Goal: Task Accomplishment & Management: Manage account settings

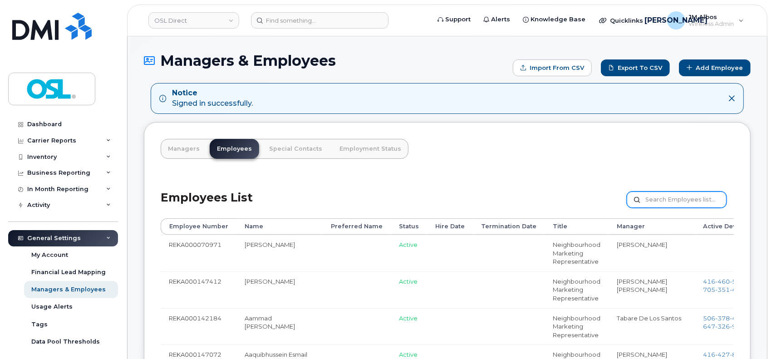
click at [690, 193] on input "text" at bounding box center [677, 200] width 100 height 16
paste input "REKA000070870"
type input "REKA000070870"
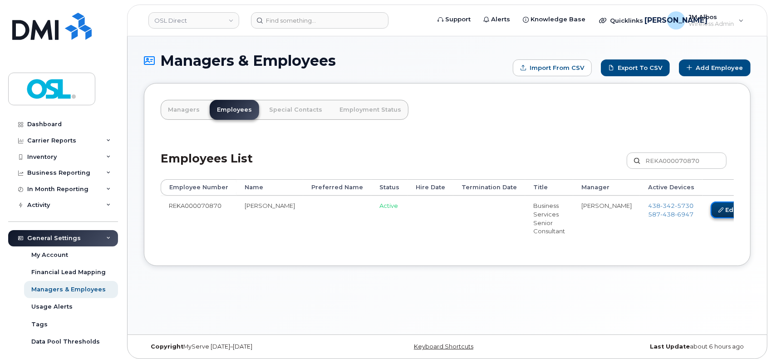
click at [719, 208] on icon at bounding box center [721, 209] width 5 height 5
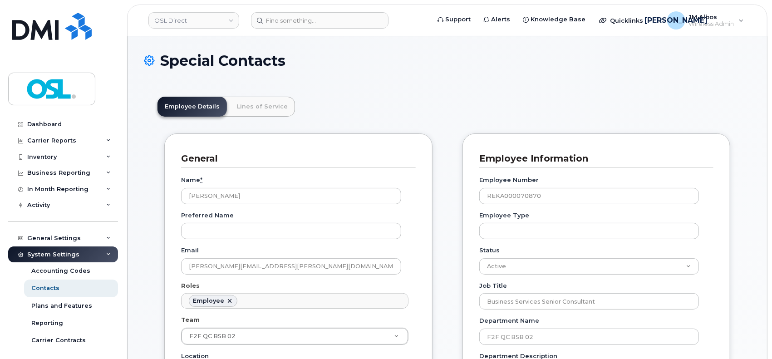
scroll to position [28, 0]
click at [581, 265] on select "Active On-Leave Long Term Short Term Maternity Leave Temp Layoff Inactive" at bounding box center [589, 266] width 220 height 16
select select "on_leave"
click at [479, 258] on select "Active On-Leave Long Term Short Term Maternity Leave Temp Layoff Inactive" at bounding box center [589, 266] width 220 height 16
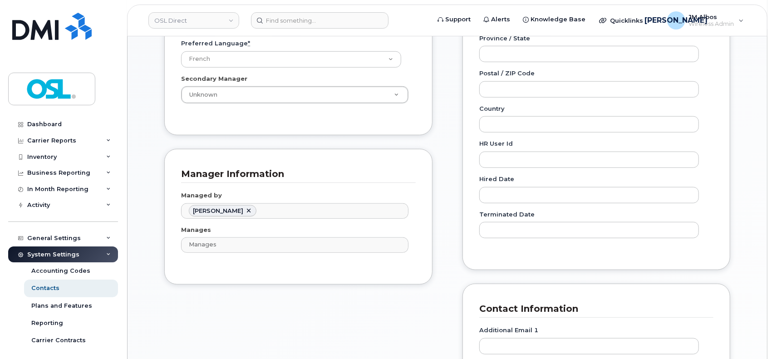
scroll to position [726, 0]
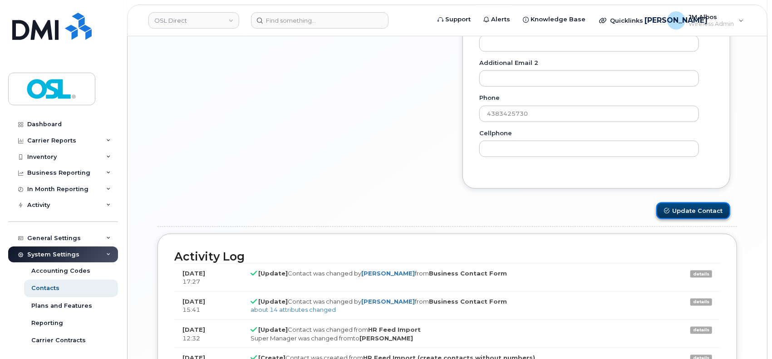
click at [685, 212] on button "Update Contact" at bounding box center [693, 210] width 74 height 17
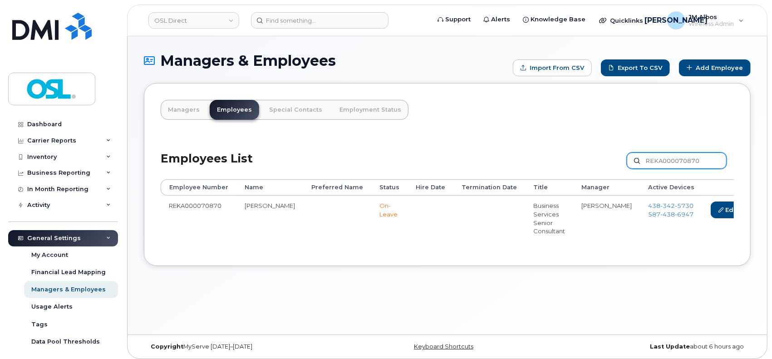
click at [676, 162] on input "REKA000070870" at bounding box center [677, 161] width 100 height 16
paste input "143654"
type input "REKA000143654"
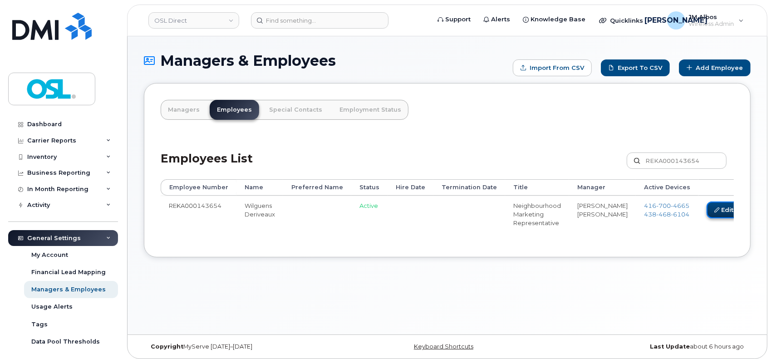
click at [707, 212] on link "Edit" at bounding box center [724, 210] width 34 height 17
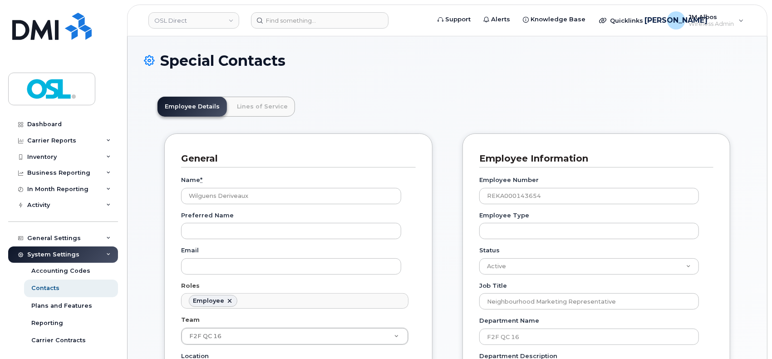
scroll to position [28, 0]
click at [607, 264] on select "Active On-Leave Long Term Short Term Maternity Leave Temp Layoff Inactive" at bounding box center [589, 266] width 220 height 16
select select "on_leave"
click at [479, 258] on select "Active On-Leave Long Term Short Term Maternity Leave Temp Layoff Inactive" at bounding box center [589, 266] width 220 height 16
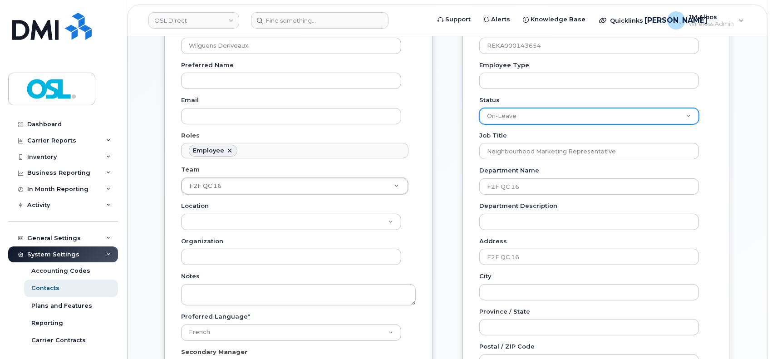
scroll to position [424, 0]
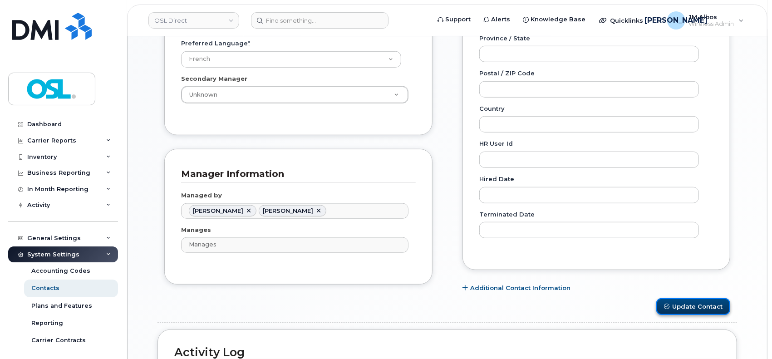
click at [677, 307] on button "Update Contact" at bounding box center [693, 306] width 74 height 17
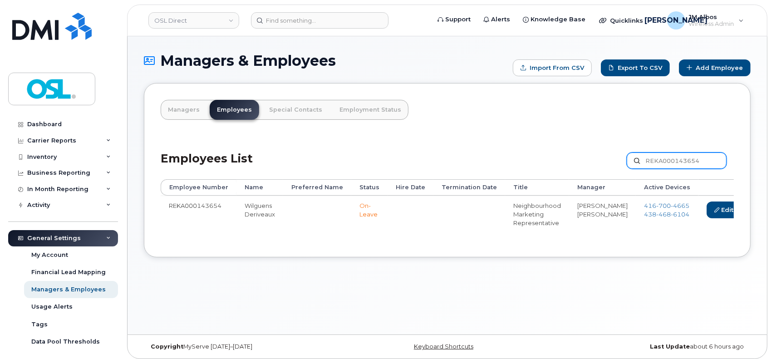
click at [696, 162] on input "REKA000143654" at bounding box center [677, 161] width 100 height 16
paste input "5108"
type input "REKA000151084"
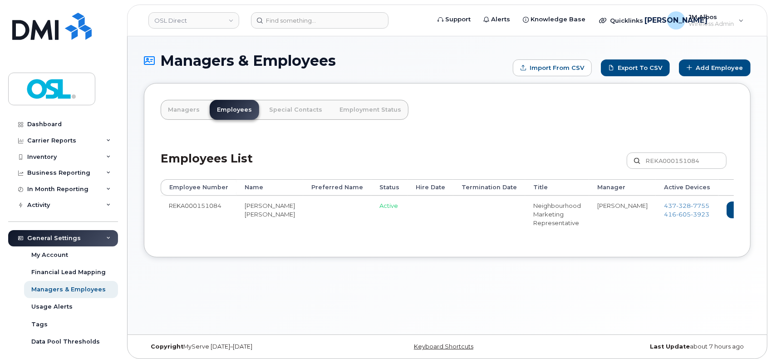
click at [765, 206] on link "Delete" at bounding box center [787, 210] width 44 height 17
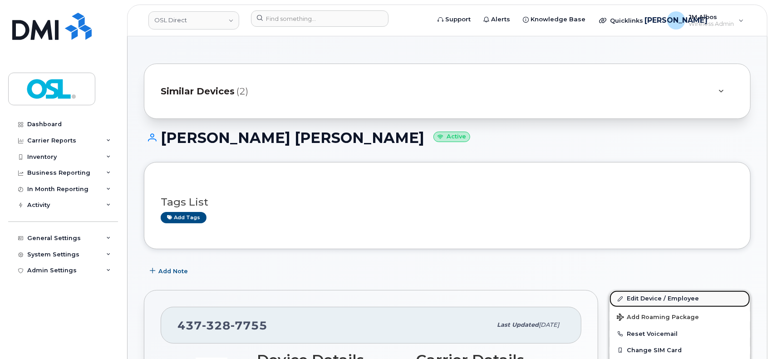
click at [643, 298] on link "Edit Device / Employee" at bounding box center [680, 299] width 141 height 16
click at [633, 302] on link "Edit Device / Employee" at bounding box center [680, 299] width 141 height 16
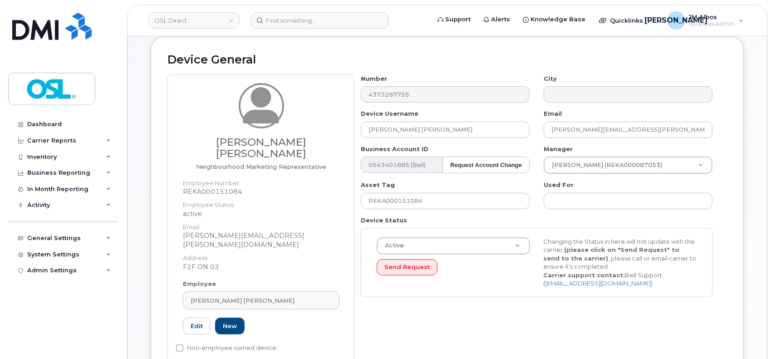
scroll to position [121, 0]
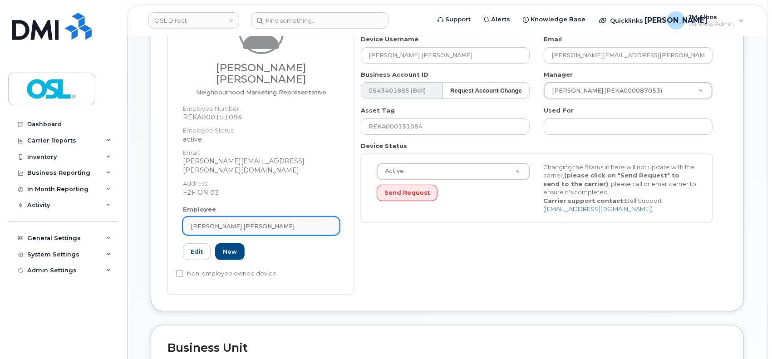
click at [263, 222] on div "Komal Komal" at bounding box center [261, 226] width 141 height 9
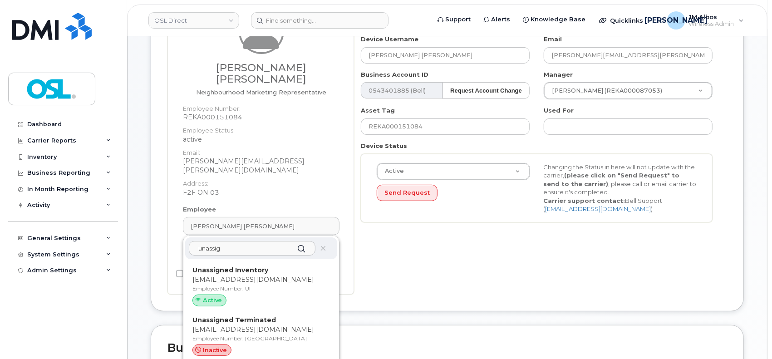
type input "unassig"
click at [251, 325] on p "support_2@osldirect.com" at bounding box center [261, 330] width 138 height 10
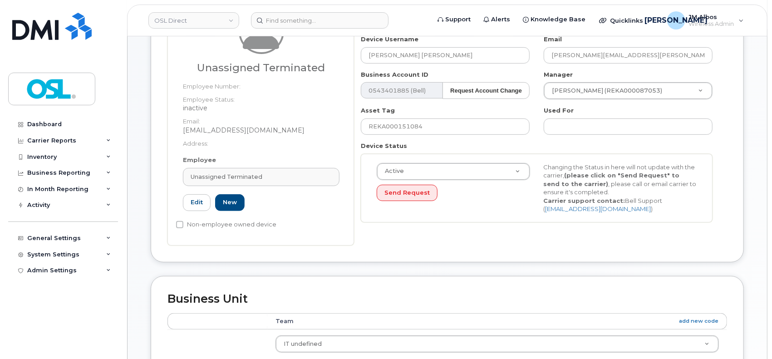
type input "UT"
type input "Unassigned Terminated"
type input "[EMAIL_ADDRESS][DOMAIN_NAME]"
type input "4117510"
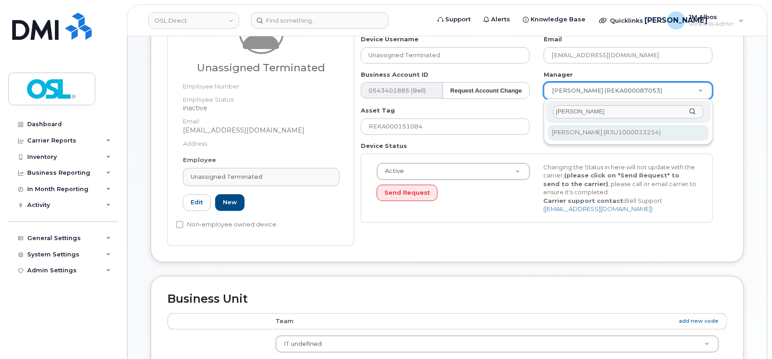
type input "patry"
type input "1527344"
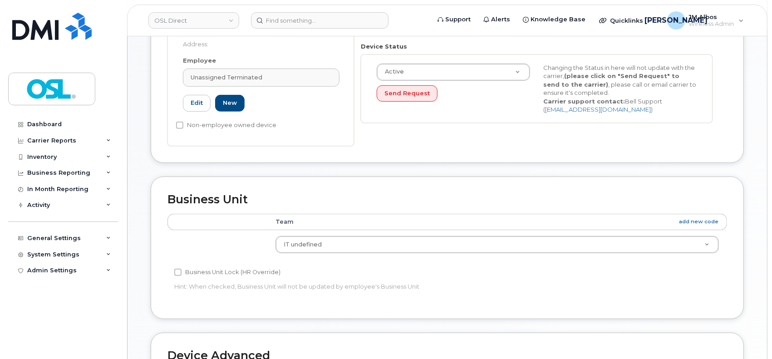
scroll to position [463, 0]
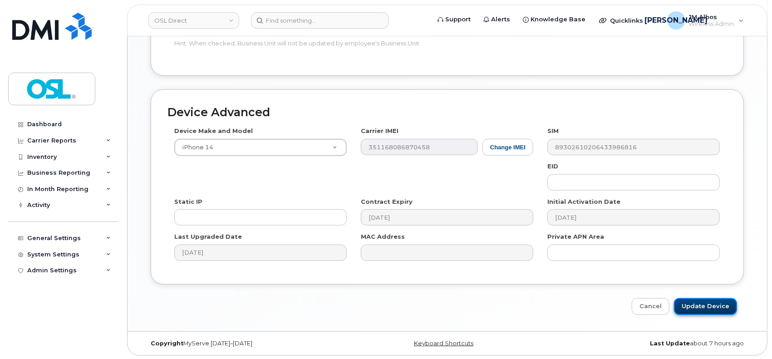
click at [692, 303] on input "Update Device" at bounding box center [705, 306] width 63 height 17
type input "Saving..."
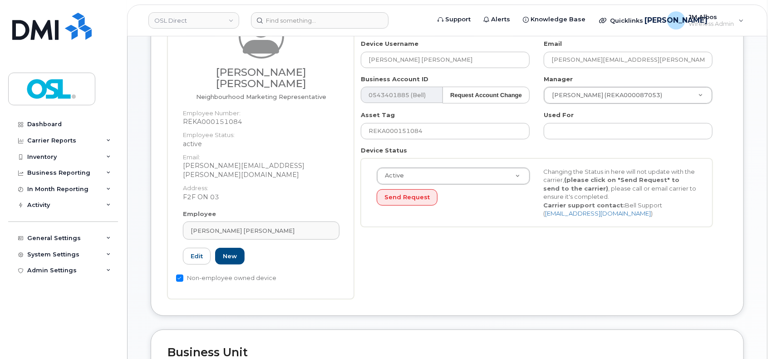
scroll to position [121, 0]
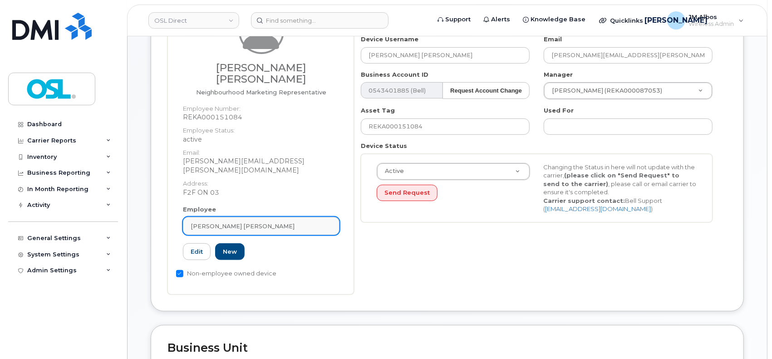
click at [265, 222] on div "[PERSON_NAME] [PERSON_NAME]" at bounding box center [261, 226] width 141 height 9
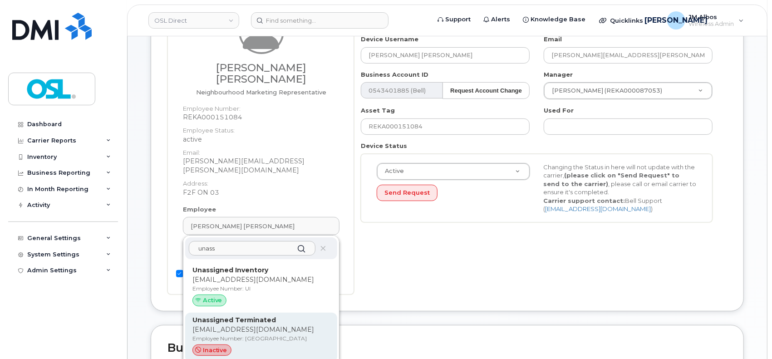
type input "unass"
click at [256, 313] on div "Unassigned Terminated support_2@osldirect.com Employee Number: UT inactive" at bounding box center [261, 338] width 152 height 50
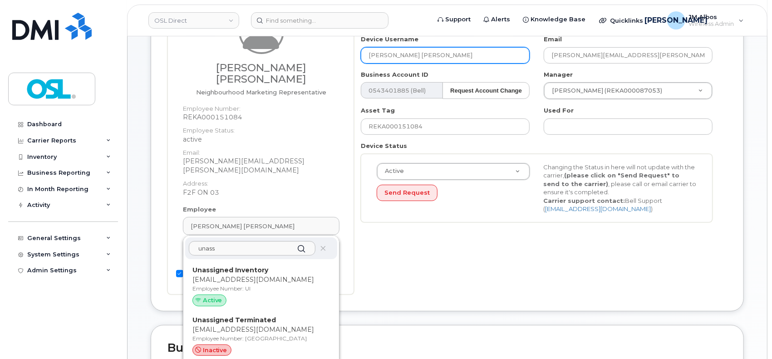
type input "UT"
type input "Unassigned Terminated"
type input "[EMAIL_ADDRESS][DOMAIN_NAME]"
type input "4117510"
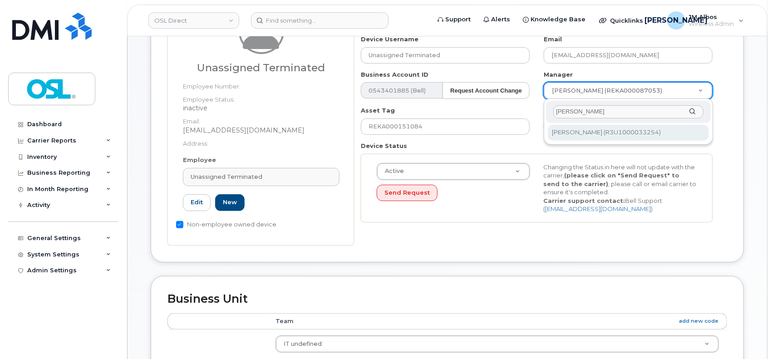
type input "patry"
type input "1527344"
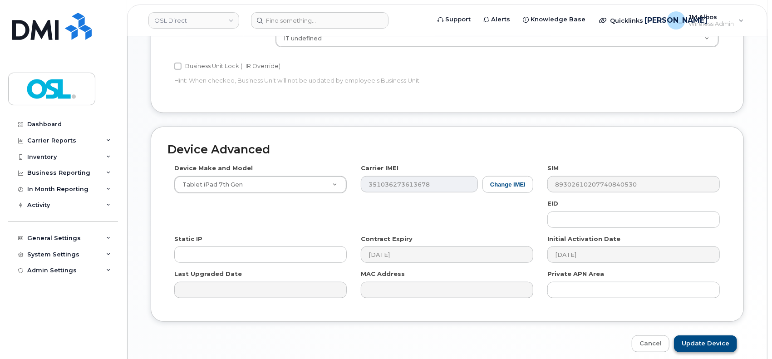
scroll to position [463, 0]
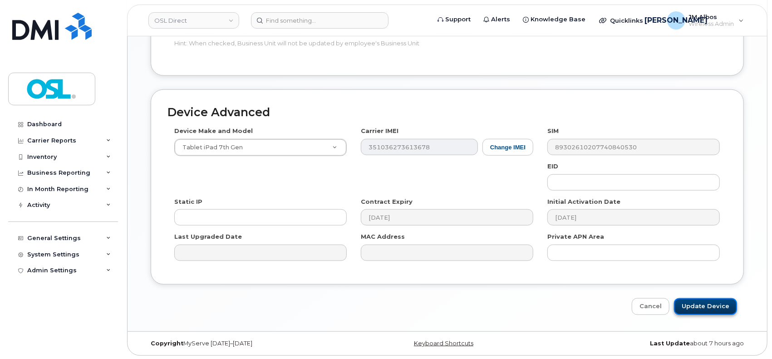
click at [689, 307] on input "Update Device" at bounding box center [705, 306] width 63 height 17
type input "Saving..."
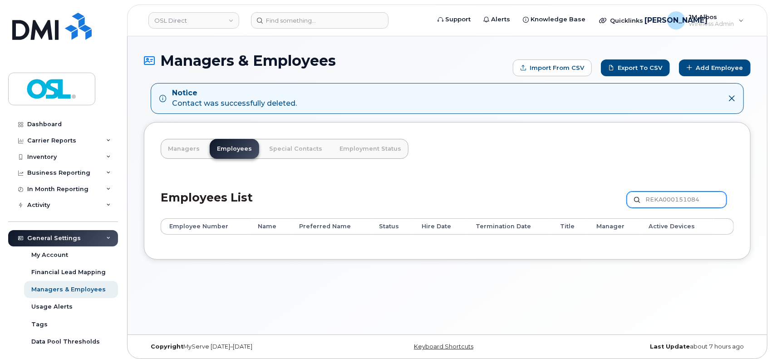
click at [662, 204] on input "REKA000151084" at bounding box center [677, 200] width 100 height 16
paste input "49729"
type input "REKA000149729"
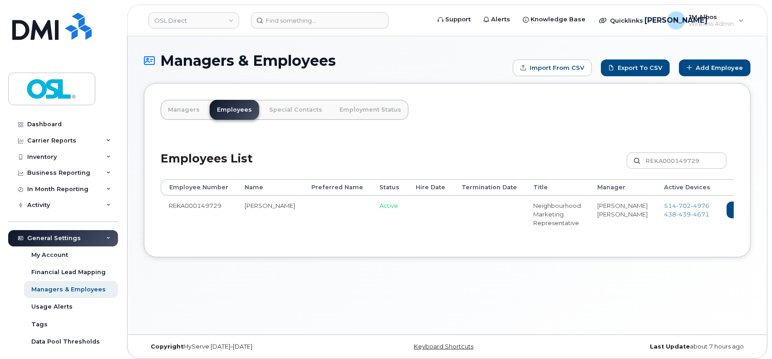
click at [765, 206] on link "Delete" at bounding box center [787, 210] width 44 height 17
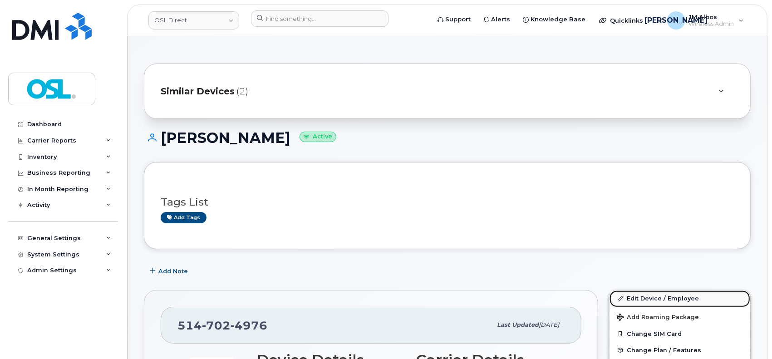
click at [630, 300] on link "Edit Device / Employee" at bounding box center [680, 299] width 141 height 16
click at [642, 297] on link "Edit Device / Employee" at bounding box center [680, 299] width 141 height 16
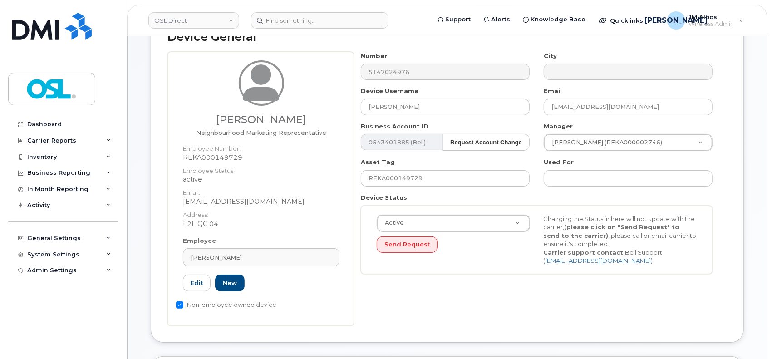
scroll to position [182, 0]
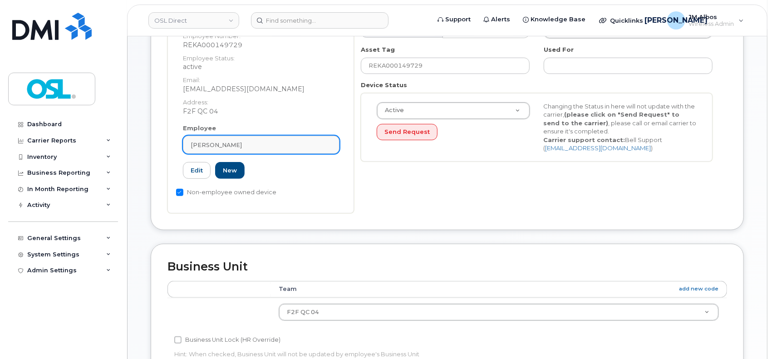
click at [221, 146] on span "[PERSON_NAME]" at bounding box center [216, 145] width 51 height 9
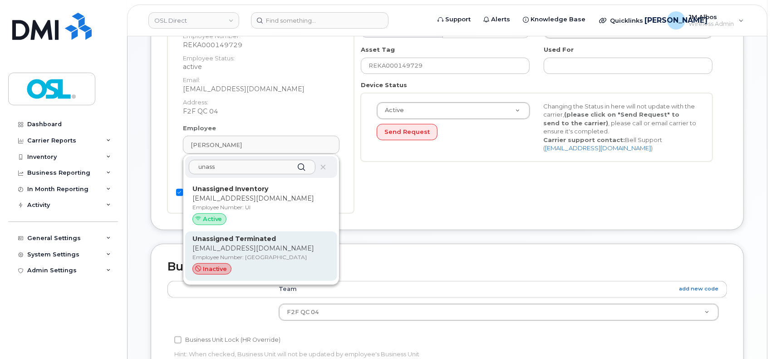
type input "unass"
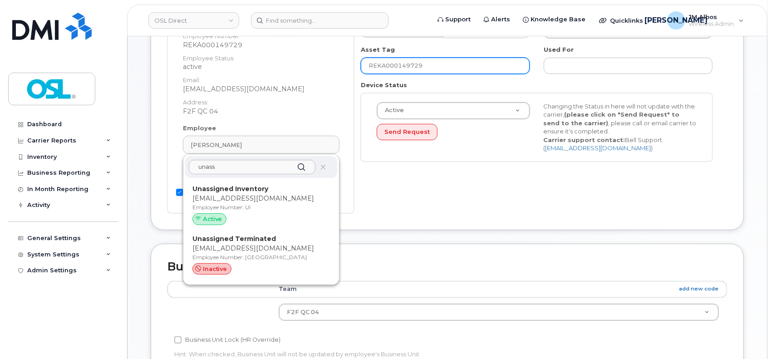
drag, startPoint x: 245, startPoint y: 251, endPoint x: 434, endPoint y: 63, distance: 266.1
click at [245, 251] on p "support_2@osldirect.com" at bounding box center [261, 249] width 138 height 10
type input "UT"
type input "Unassigned Terminated"
type input "[EMAIL_ADDRESS][DOMAIN_NAME]"
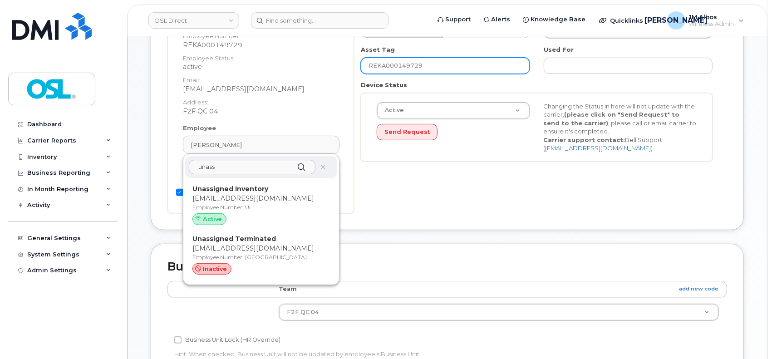
type input "4117510"
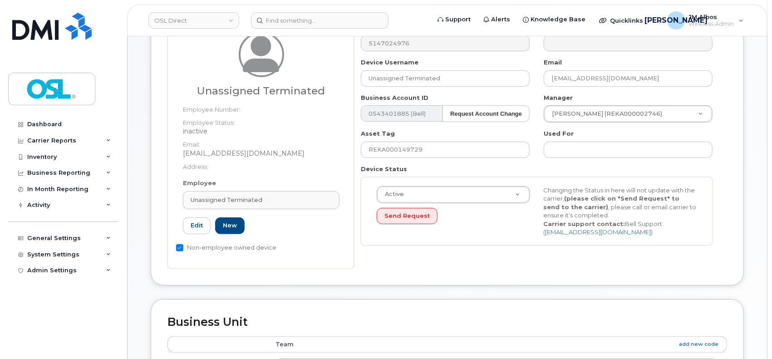
scroll to position [60, 0]
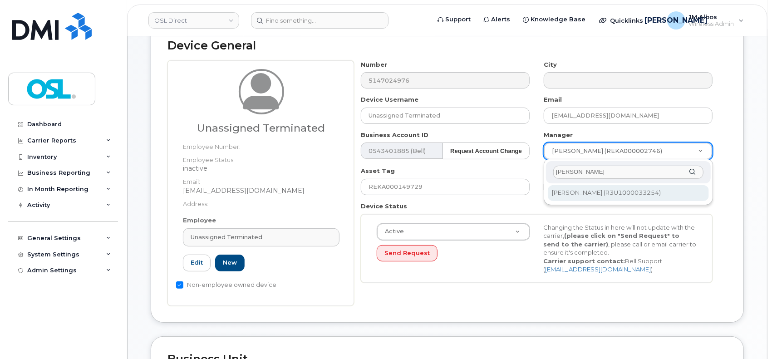
type input "patry"
type input "1527344"
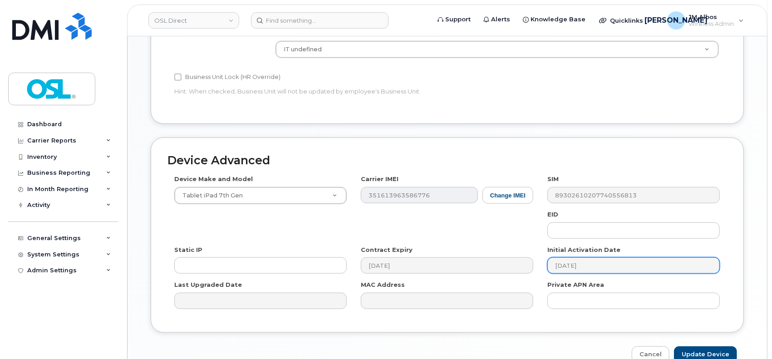
scroll to position [424, 0]
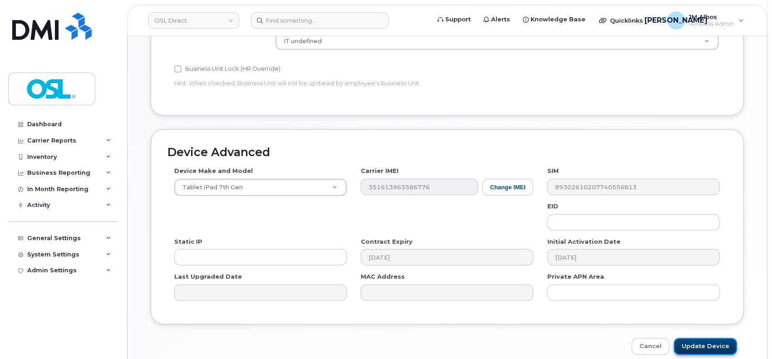
click at [695, 343] on input "Update Device" at bounding box center [705, 346] width 63 height 17
type input "Saving..."
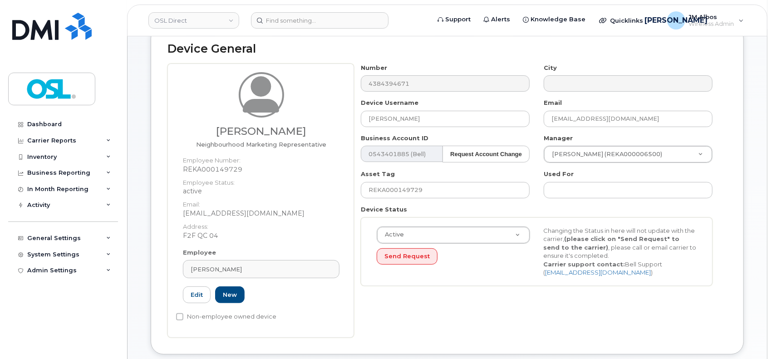
scroll to position [121, 0]
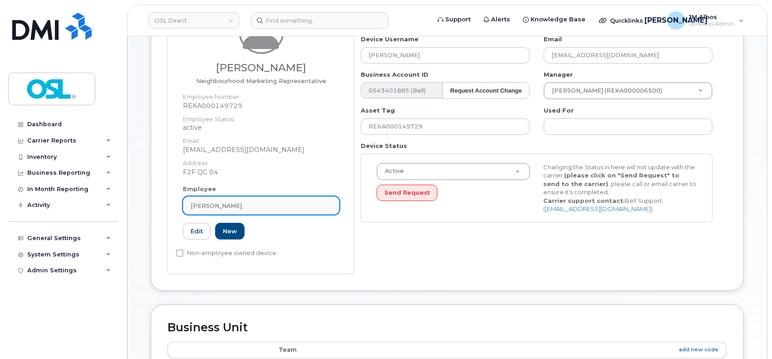
click at [262, 205] on div "Ilyas Farah" at bounding box center [261, 206] width 141 height 9
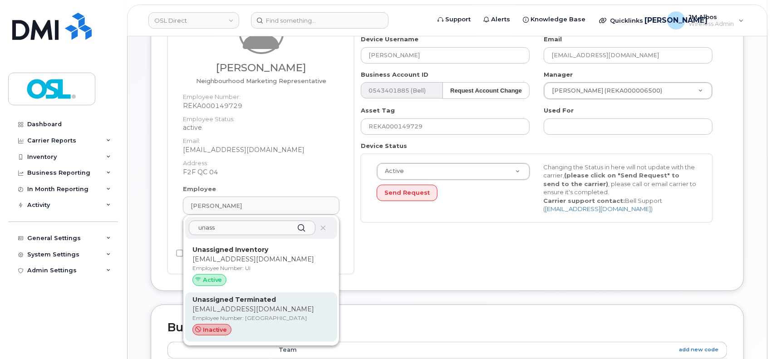
type input "unass"
click at [256, 309] on p "[EMAIL_ADDRESS][DOMAIN_NAME]" at bounding box center [261, 310] width 138 height 10
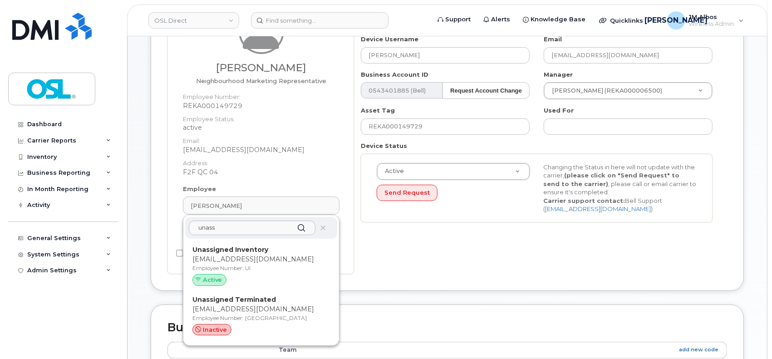
type input "UT"
type input "Unassigned Terminated"
type input "support_2@osldirect.com"
type input "4117510"
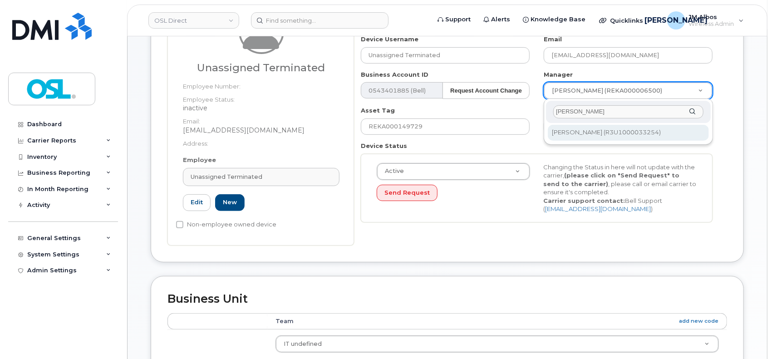
type input "patry"
type input "1527344"
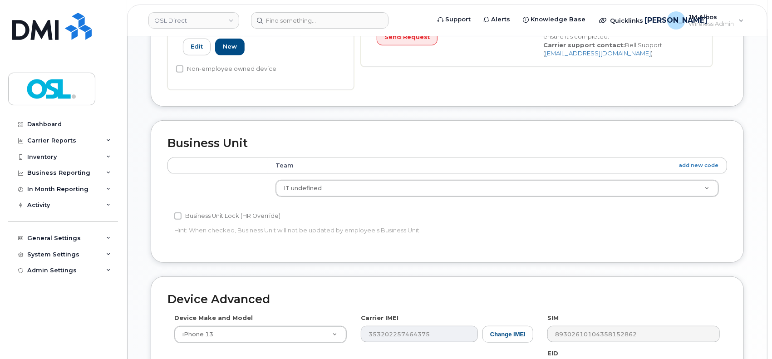
scroll to position [463, 0]
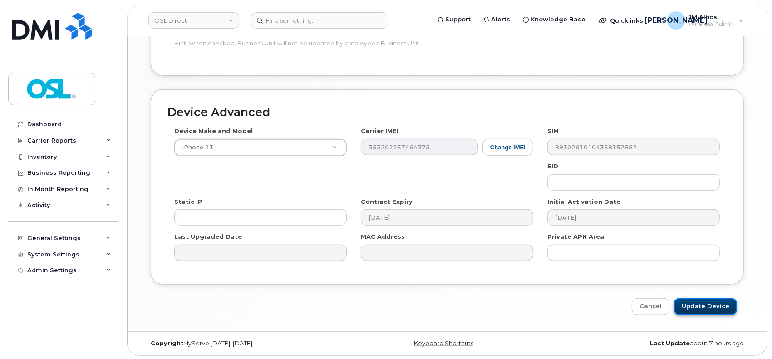
click at [695, 304] on input "Update Device" at bounding box center [705, 306] width 63 height 17
type input "Saving..."
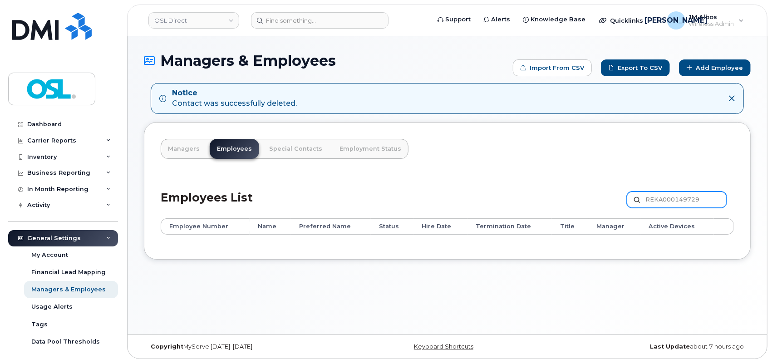
click at [675, 195] on input "REKA000149729" at bounding box center [677, 200] width 100 height 16
paste input "51643"
type input "REKA000151643"
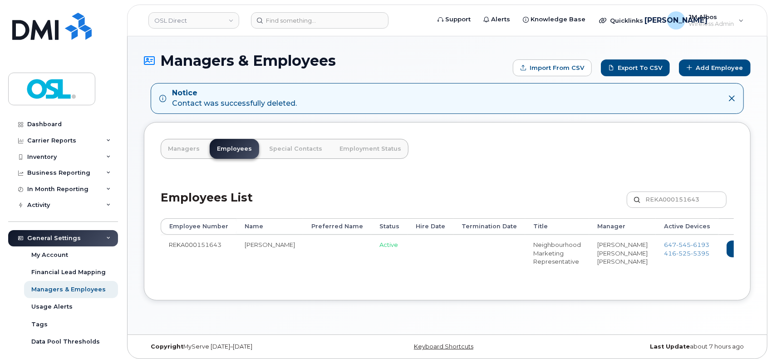
click at [765, 247] on link "Delete" at bounding box center [787, 249] width 44 height 17
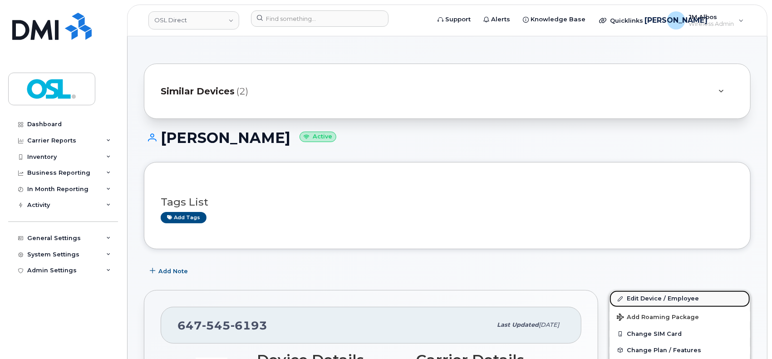
click at [642, 301] on link "Edit Device / Employee" at bounding box center [680, 299] width 141 height 16
click at [633, 303] on link "Edit Device / Employee" at bounding box center [680, 299] width 141 height 16
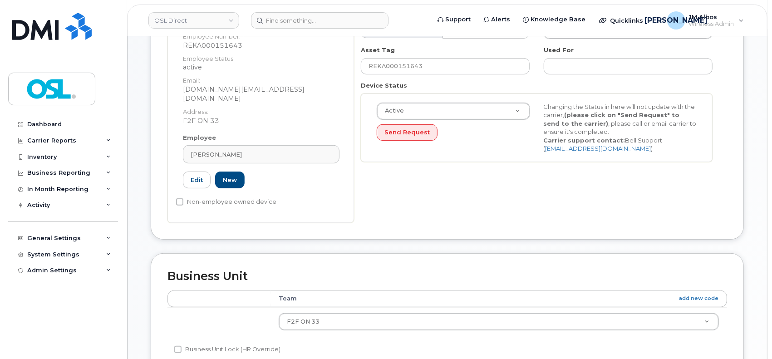
scroll to position [182, 0]
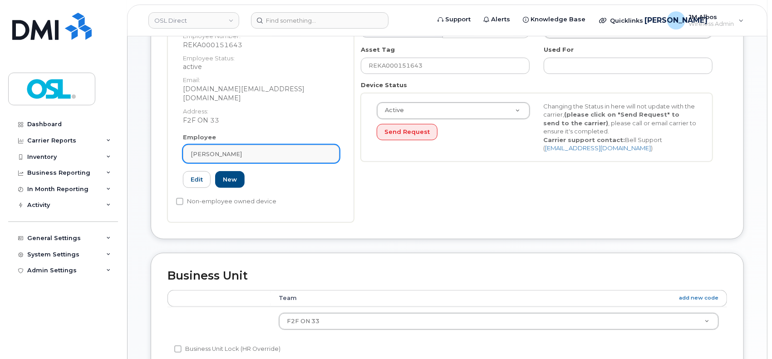
click at [263, 150] on div "[PERSON_NAME]" at bounding box center [261, 154] width 141 height 9
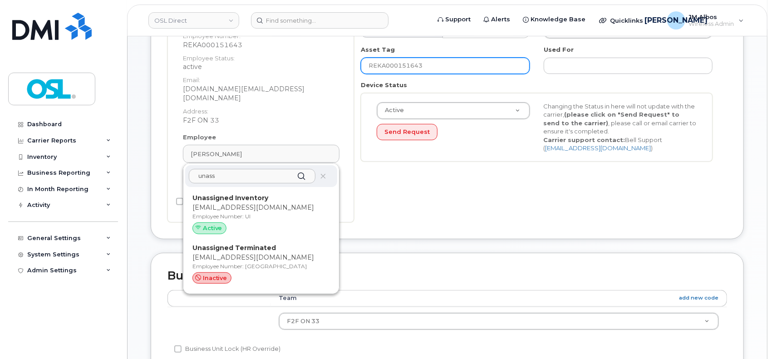
type input "unass"
click at [262, 262] on p "Employee Number: [GEOGRAPHIC_DATA]" at bounding box center [261, 266] width 138 height 8
type input "UT"
type input "Unassigned Terminated"
type input "support_2@osldirect.com"
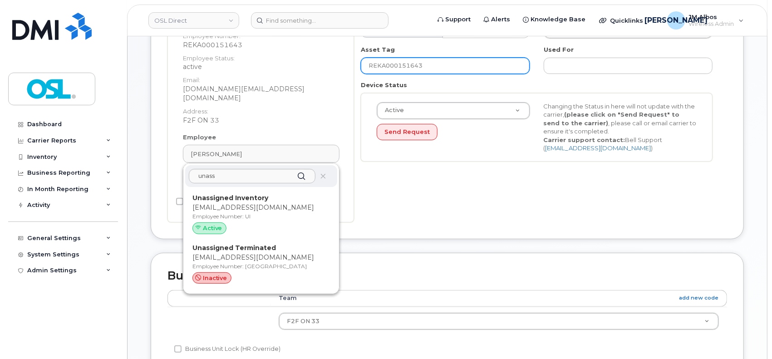
type input "4117510"
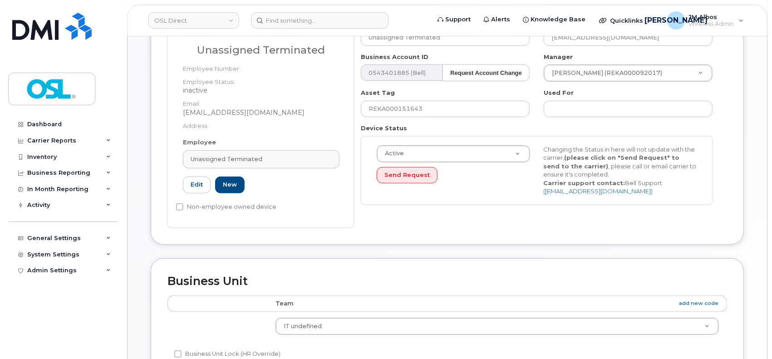
scroll to position [121, 0]
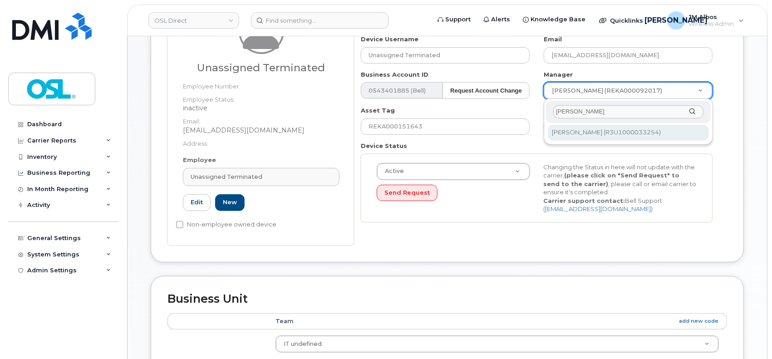
type input "patry"
type input "1527344"
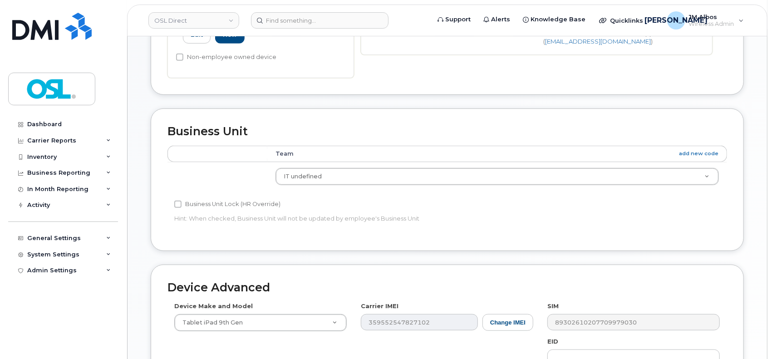
scroll to position [463, 0]
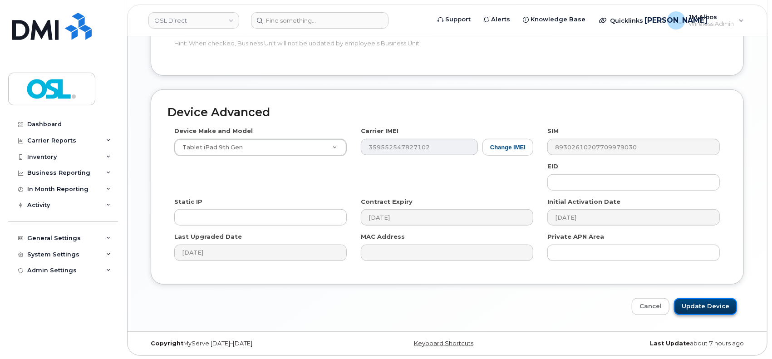
click at [694, 304] on input "Update Device" at bounding box center [705, 306] width 63 height 17
type input "Saving..."
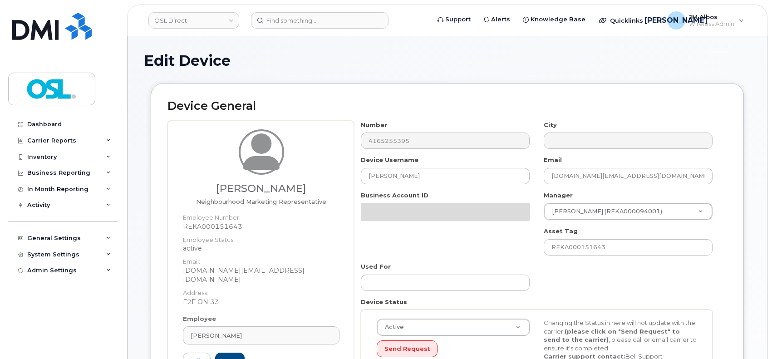
scroll to position [242, 0]
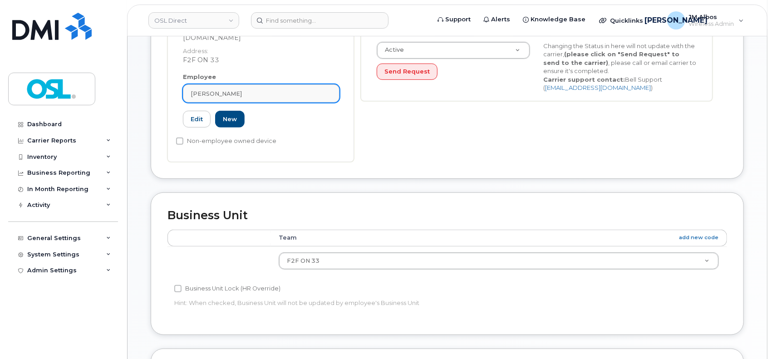
click at [257, 89] on div "[PERSON_NAME]" at bounding box center [261, 93] width 141 height 9
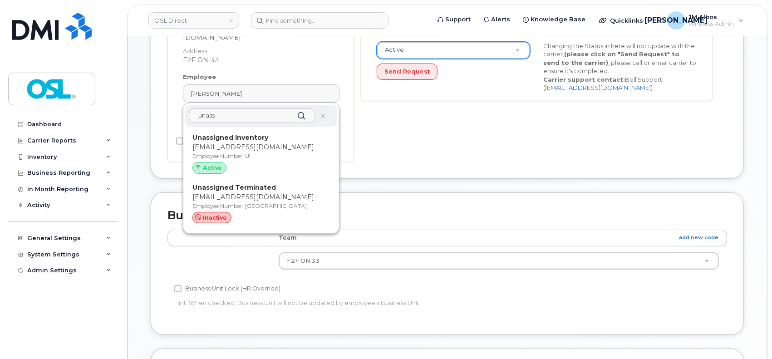
type input "unass"
click at [243, 192] on p "[EMAIL_ADDRESS][DOMAIN_NAME]" at bounding box center [261, 197] width 138 height 10
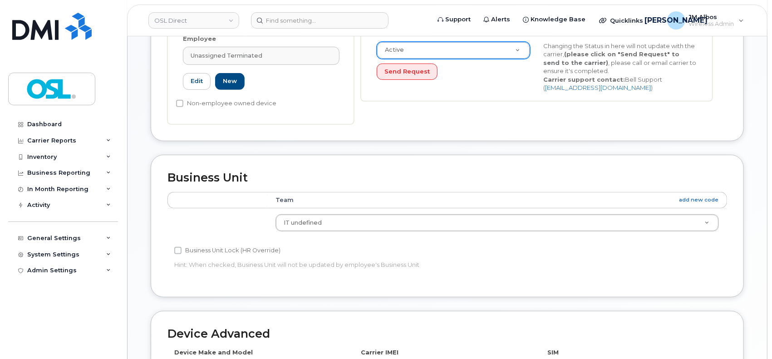
type input "UT"
type input "Unassigned Terminated"
type input "support_2@osldirect.com"
type input "4117510"
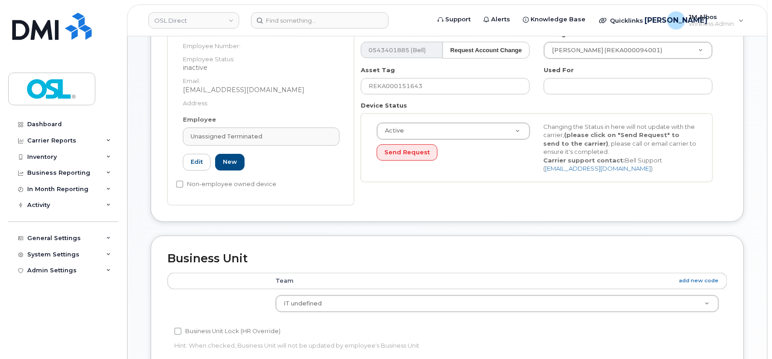
scroll to position [102, 0]
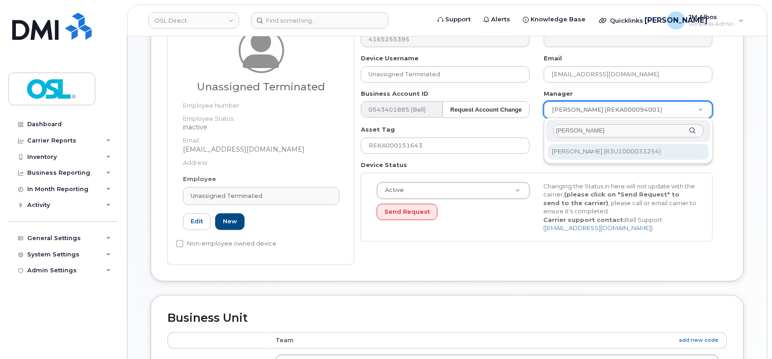
type input "patry"
type input "1527344"
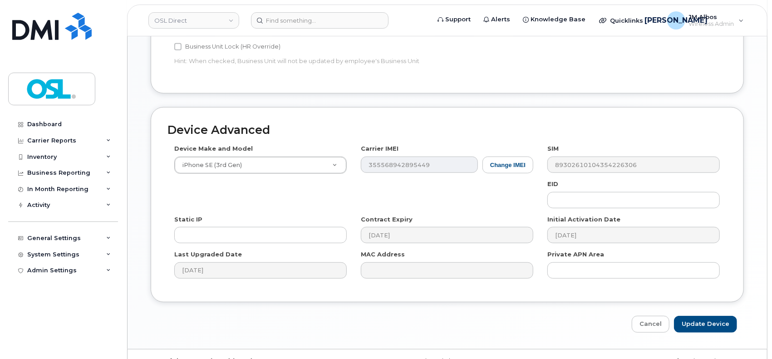
scroll to position [463, 0]
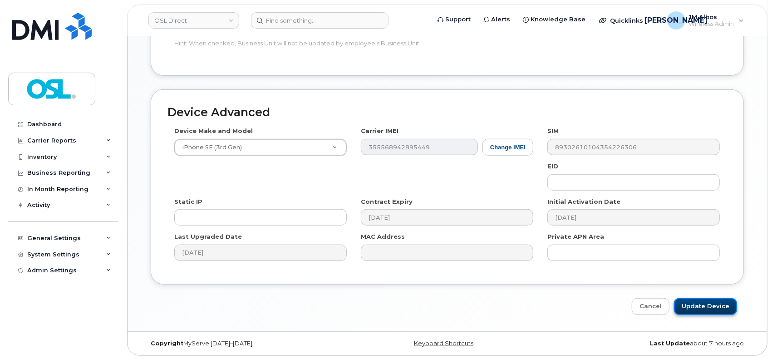
click at [701, 302] on input "Update Device" at bounding box center [705, 306] width 63 height 17
type input "Saving..."
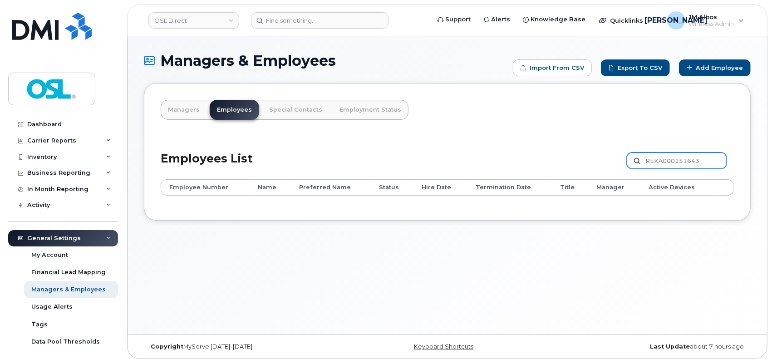
click at [669, 165] on input "REKA000151643" at bounding box center [677, 161] width 100 height 16
paste input "005459"
type input "REKA000005459"
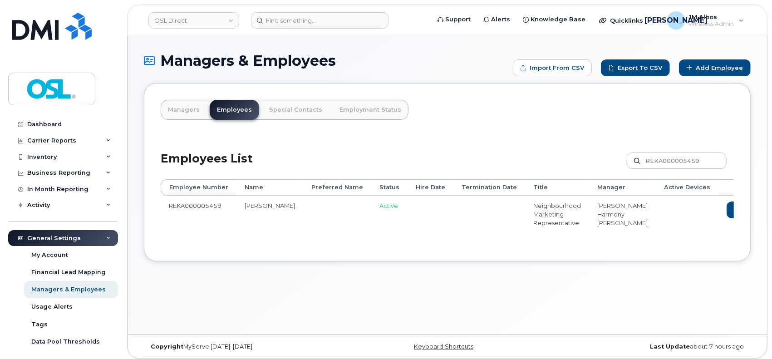
click at [765, 208] on link "Delete" at bounding box center [787, 210] width 44 height 17
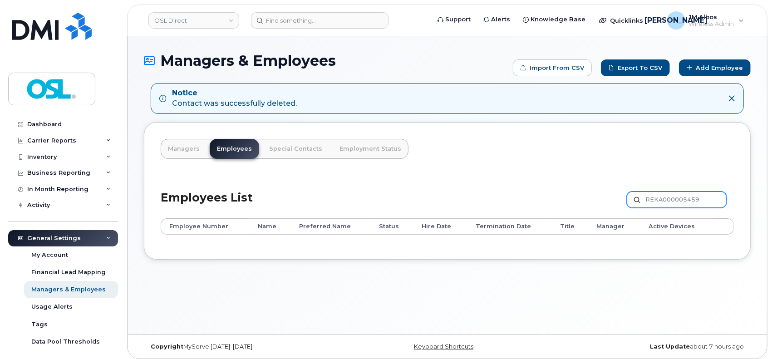
click at [670, 197] on input "REKA000005459" at bounding box center [677, 200] width 100 height 16
paste input "144895"
type input "REKA000144895"
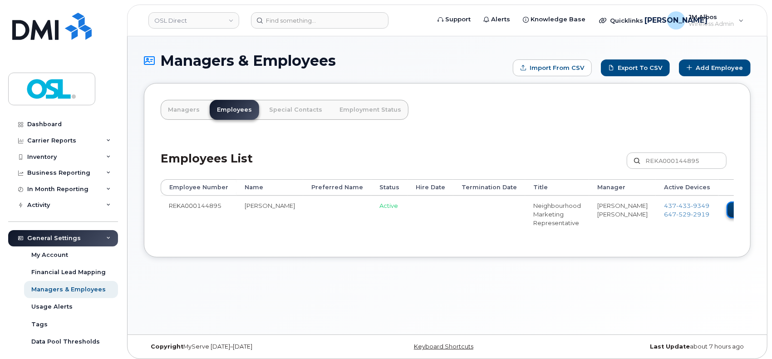
click at [734, 207] on icon at bounding box center [736, 209] width 5 height 5
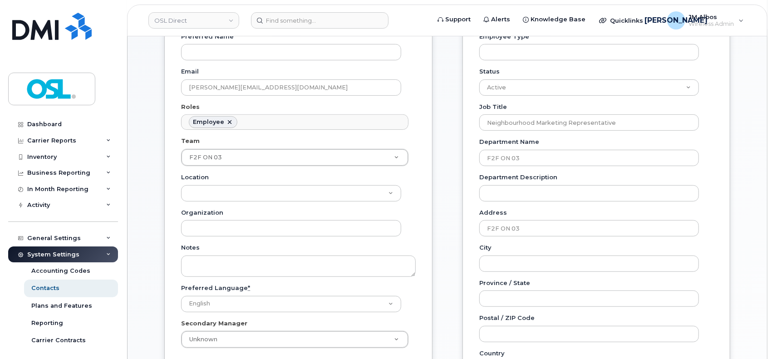
scroll to position [182, 0]
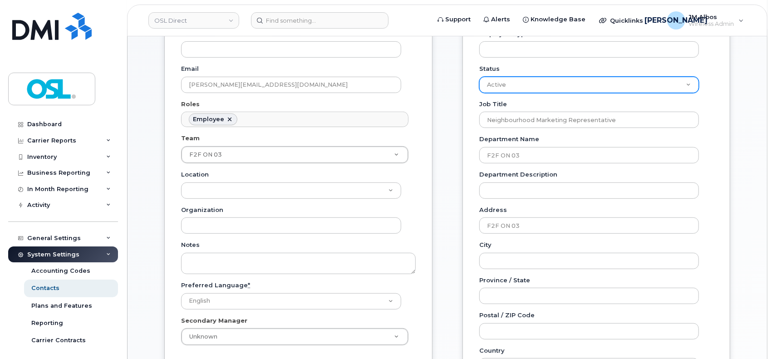
click at [576, 85] on select "Active On-Leave Long Term Short Term Maternity Leave Temp Layoff Inactive" at bounding box center [589, 85] width 220 height 16
select select "on_leave"
click at [479, 77] on select "Active On-Leave Long Term Short Term Maternity Leave Temp Layoff Inactive" at bounding box center [589, 85] width 220 height 16
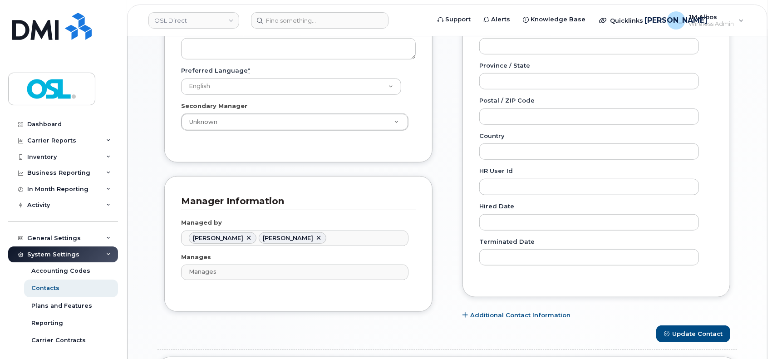
scroll to position [545, 0]
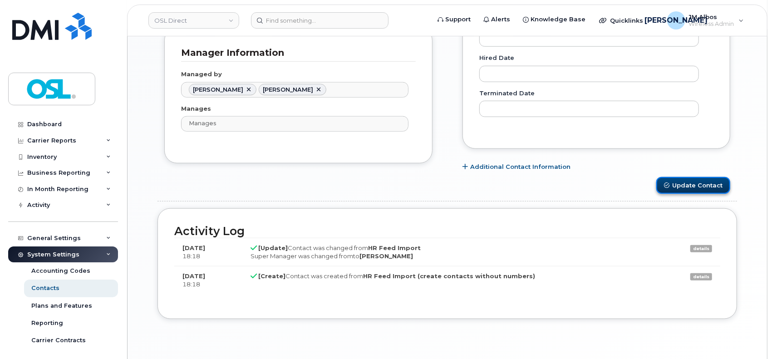
click at [690, 184] on button "Update Contact" at bounding box center [693, 185] width 74 height 17
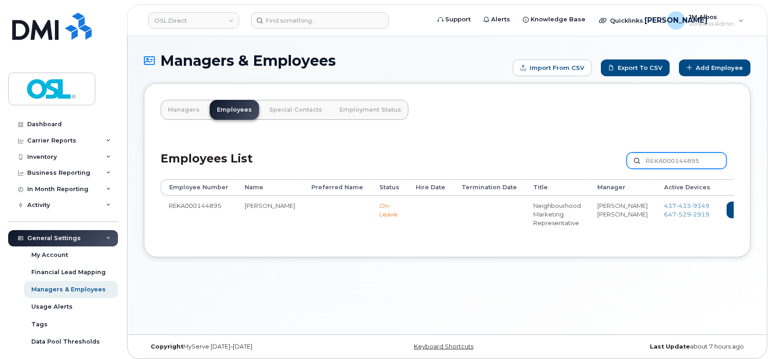
click at [658, 160] on input "REKA000144895" at bounding box center [677, 161] width 100 height 16
paste input "5072"
type input "REKA000150725"
click at [765, 212] on link "Delete" at bounding box center [787, 210] width 44 height 17
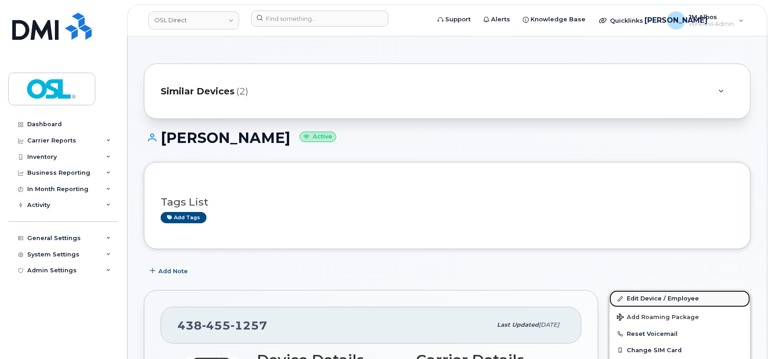
click at [639, 297] on link "Edit Device / Employee" at bounding box center [680, 299] width 141 height 16
click at [640, 296] on link "Edit Device / Employee" at bounding box center [680, 299] width 141 height 16
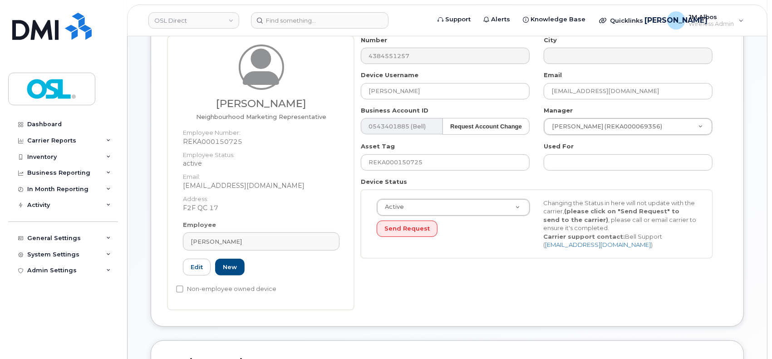
scroll to position [182, 0]
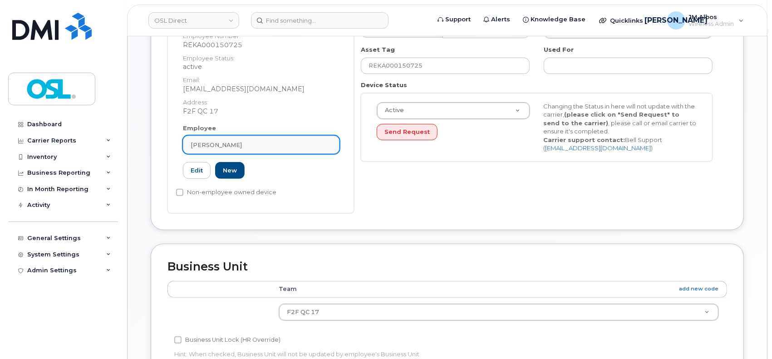
click at [243, 141] on div "[PERSON_NAME]" at bounding box center [261, 145] width 141 height 9
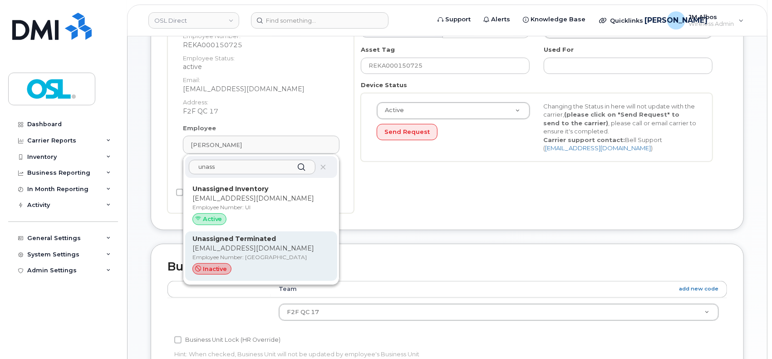
type input "unass"
click at [247, 253] on p "Employee Number: UT" at bounding box center [261, 257] width 138 height 8
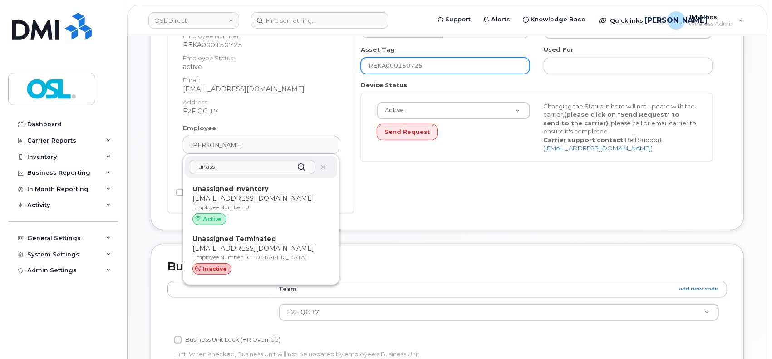
type input "UT"
type input "Unassigned Terminated"
type input "[EMAIL_ADDRESS][DOMAIN_NAME]"
type input "4117510"
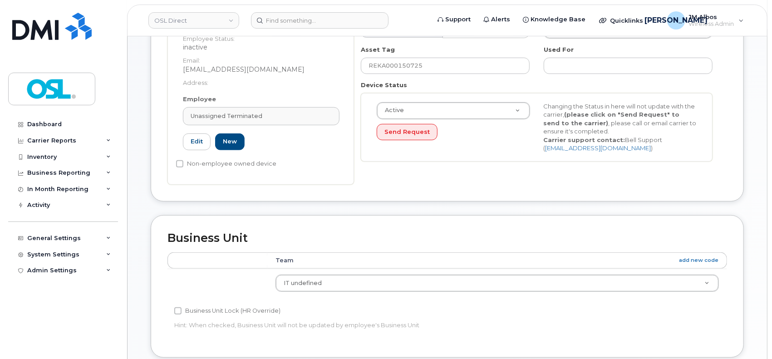
scroll to position [121, 0]
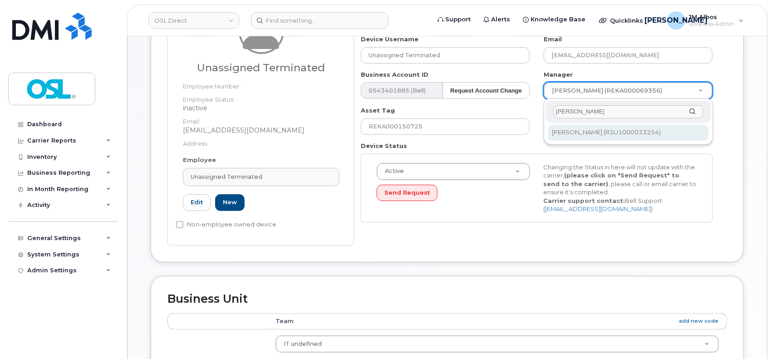
type input "patry"
type input "1527344"
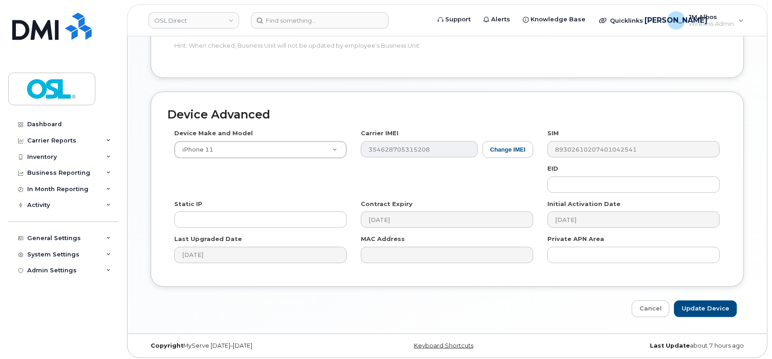
scroll to position [463, 0]
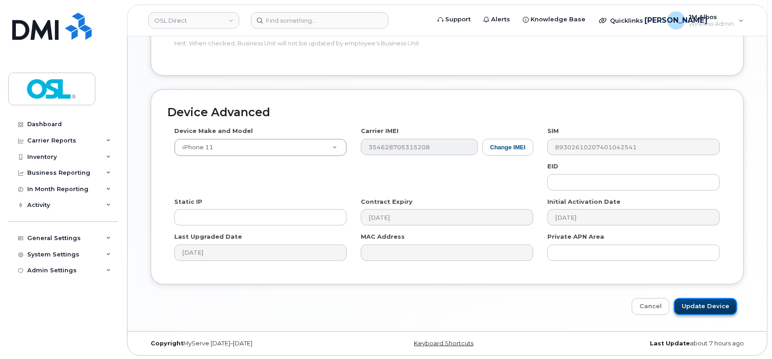
click at [697, 306] on input "Update Device" at bounding box center [705, 306] width 63 height 17
type input "Saving..."
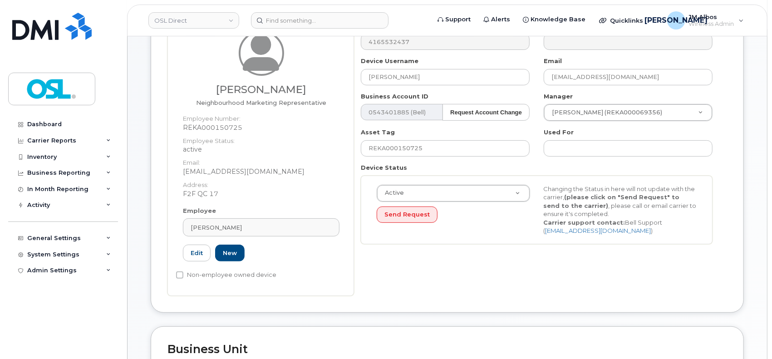
scroll to position [121, 0]
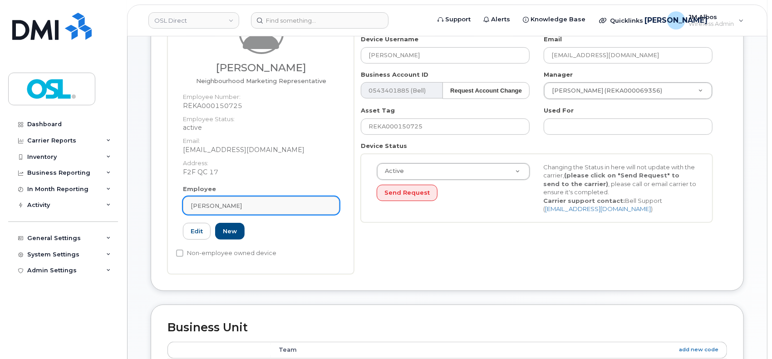
click at [239, 204] on div "[PERSON_NAME]" at bounding box center [261, 206] width 141 height 9
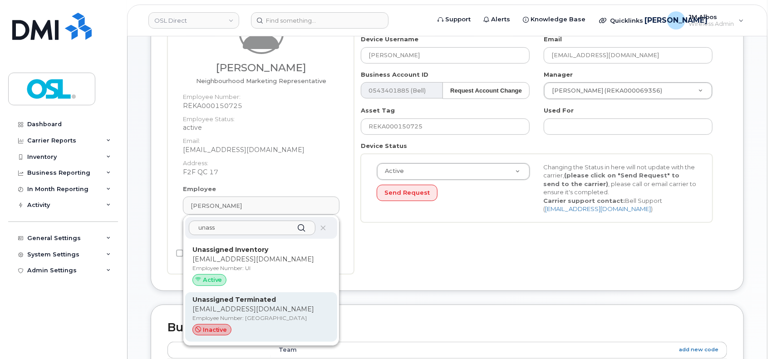
type input "unass"
click at [238, 313] on div "Unassigned Terminated [EMAIL_ADDRESS][DOMAIN_NAME] Employee Number: UT inactive" at bounding box center [261, 317] width 138 height 44
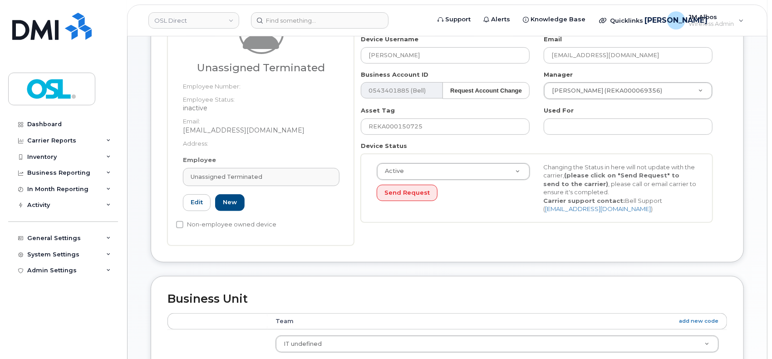
type input "UT"
type input "Unassigned Terminated"
type input "[EMAIL_ADDRESS][DOMAIN_NAME]"
type input "4117510"
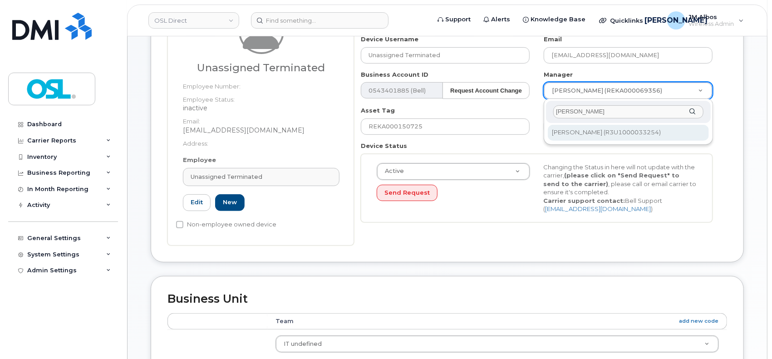
type input "[PERSON_NAME]"
type input "1527344"
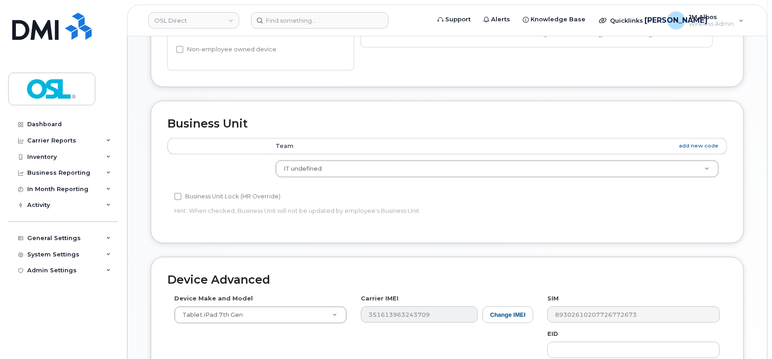
scroll to position [463, 0]
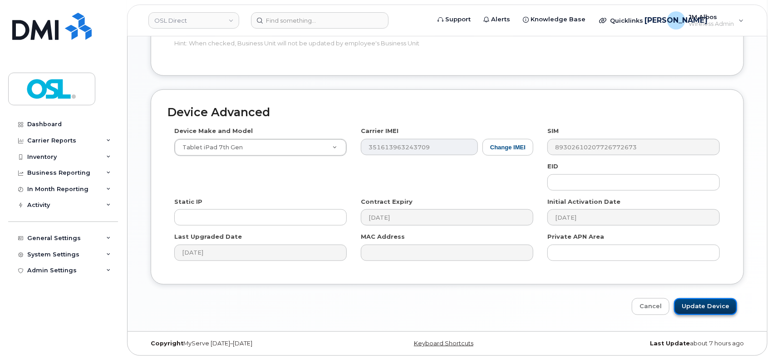
click at [693, 313] on input "Update Device" at bounding box center [705, 306] width 63 height 17
type input "Saving..."
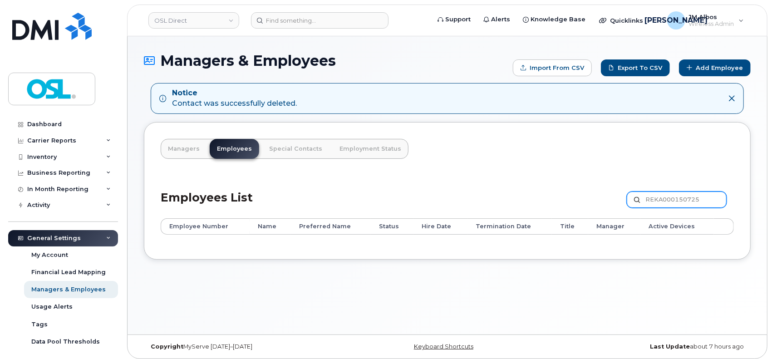
click at [678, 200] on input "REKA000150725" at bounding box center [677, 200] width 100 height 16
paste input "068988"
type input "REKA000068988"
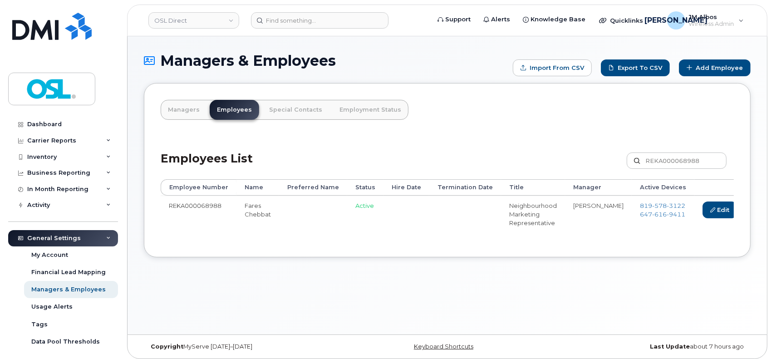
click at [741, 211] on link "Delete" at bounding box center [763, 210] width 44 height 17
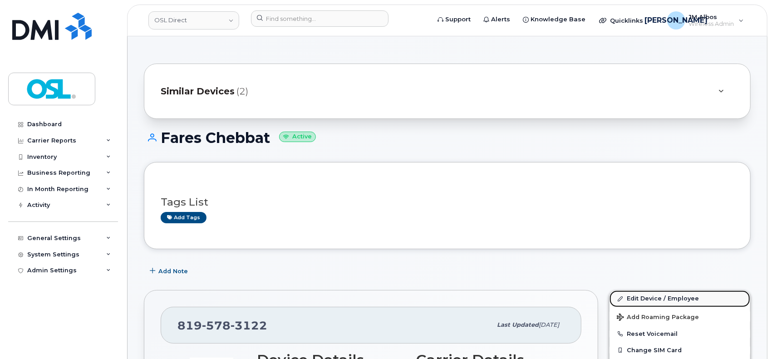
click at [639, 299] on link "Edit Device / Employee" at bounding box center [680, 299] width 141 height 16
click at [632, 300] on link "Edit Device / Employee" at bounding box center [680, 299] width 141 height 16
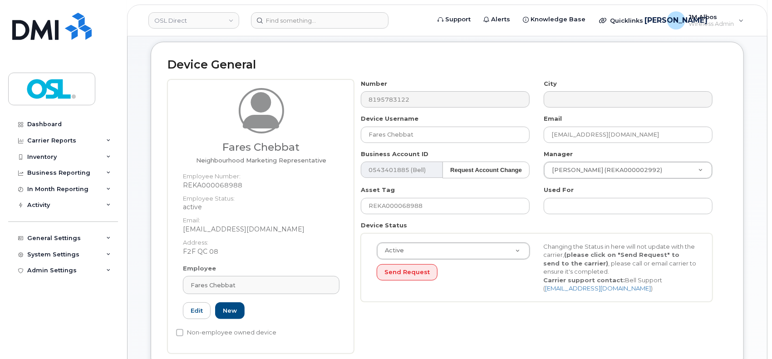
scroll to position [60, 0]
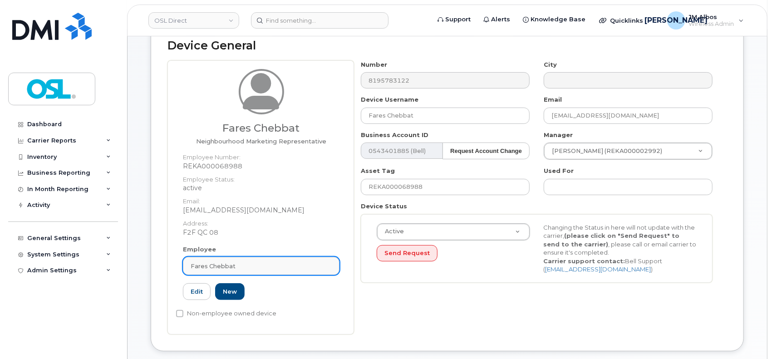
click at [232, 261] on link "Fares Chebbat" at bounding box center [261, 266] width 157 height 18
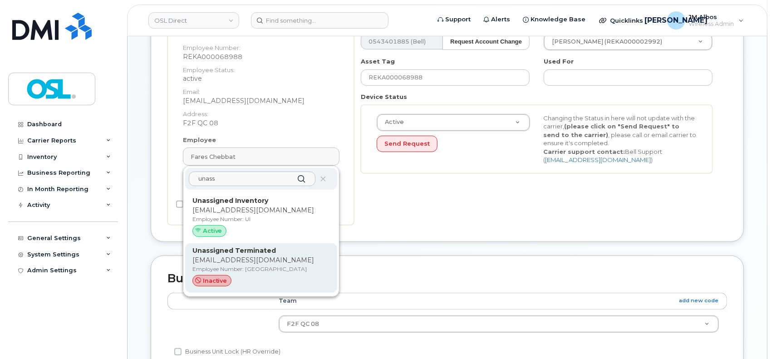
scroll to position [182, 0]
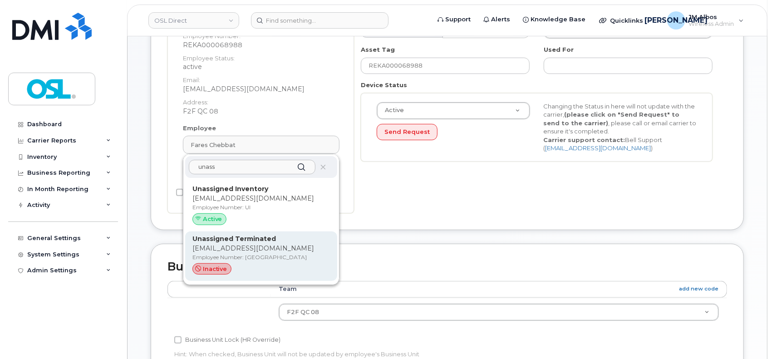
type input "unass"
click at [236, 267] on div "inactive" at bounding box center [261, 269] width 138 height 12
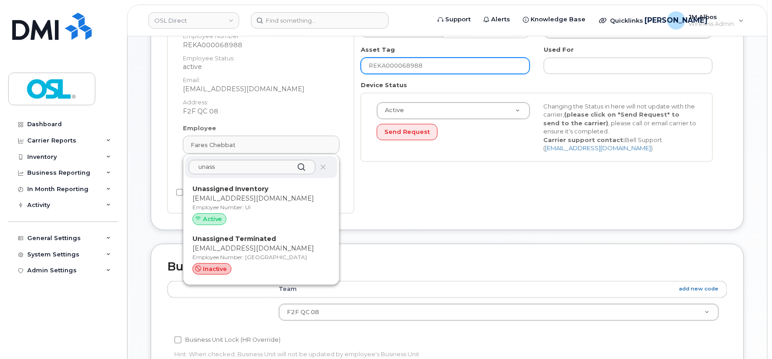
type input "UT"
type input "Unassigned Terminated"
type input "support_2@osldirect.com"
type input "4117510"
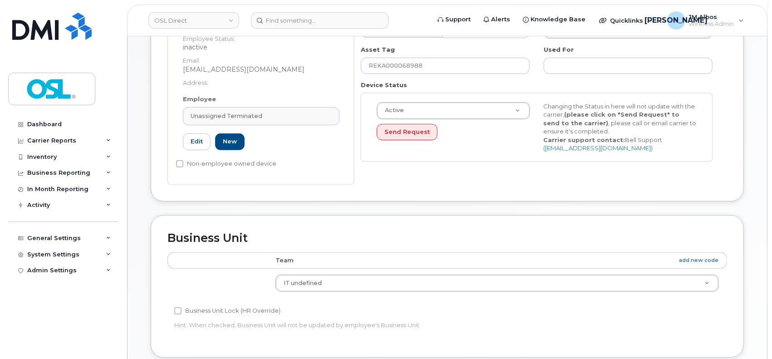
scroll to position [121, 0]
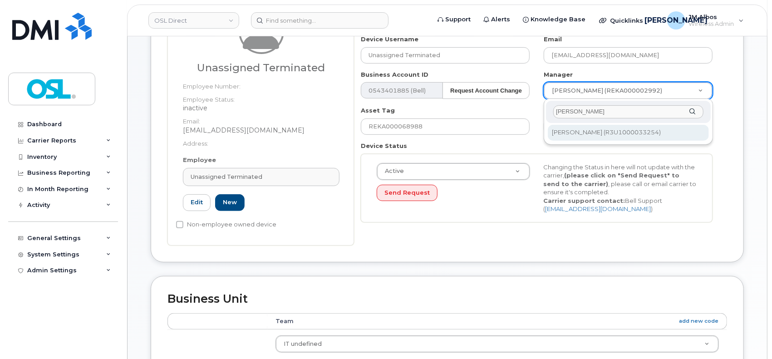
type input "patry"
type input "1527344"
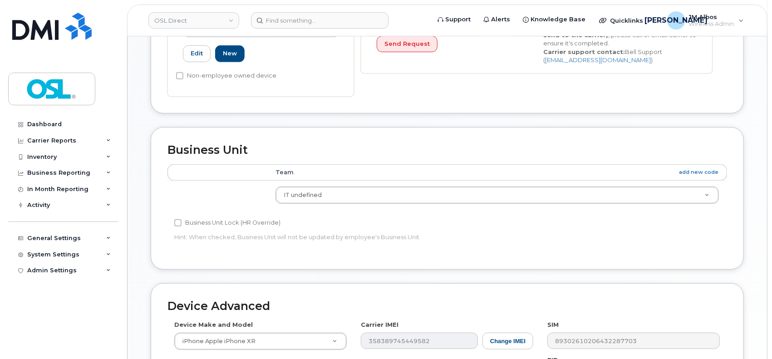
scroll to position [424, 0]
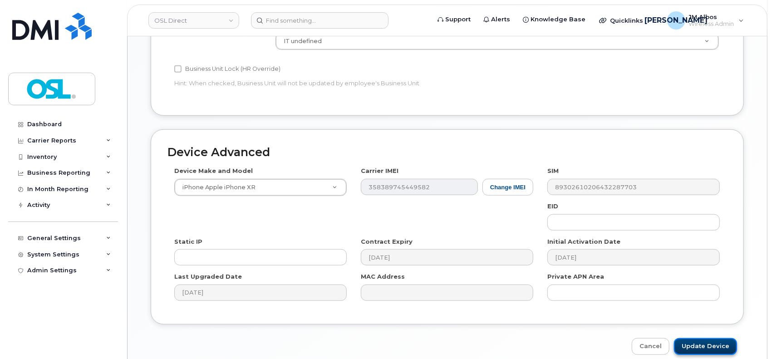
click at [697, 343] on input "Update Device" at bounding box center [705, 346] width 63 height 17
type input "Saving..."
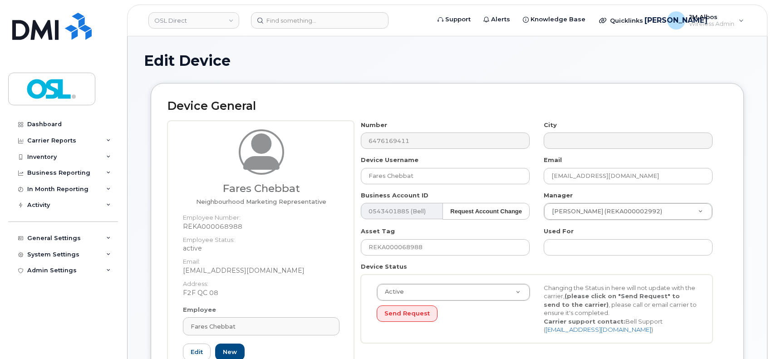
scroll to position [182, 0]
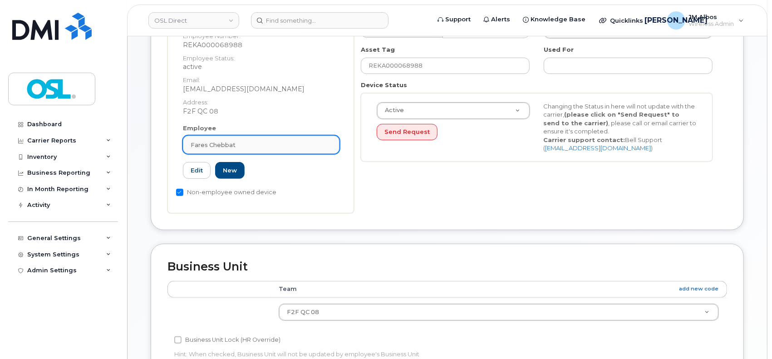
click at [276, 144] on div "Fares Chebbat" at bounding box center [261, 145] width 141 height 9
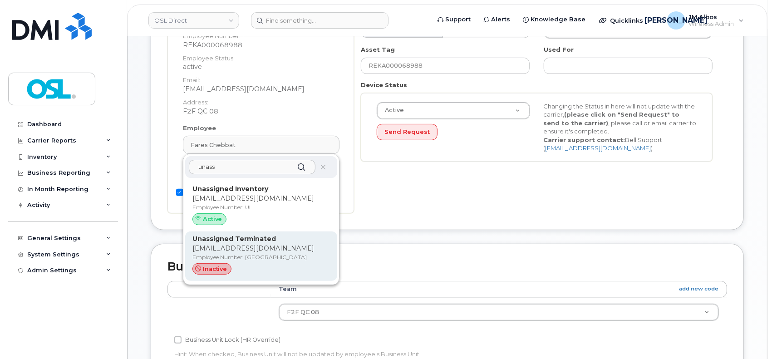
type input "unass"
click at [251, 248] on p "[EMAIL_ADDRESS][DOMAIN_NAME]" at bounding box center [261, 249] width 138 height 10
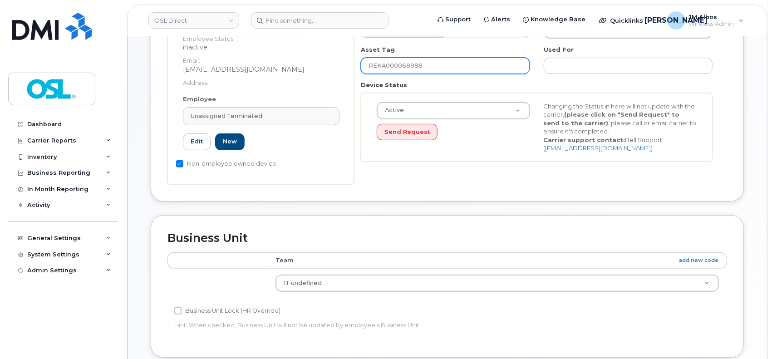
type input "UT"
type input "Unassigned Terminated"
type input "[EMAIL_ADDRESS][DOMAIN_NAME]"
type input "4117510"
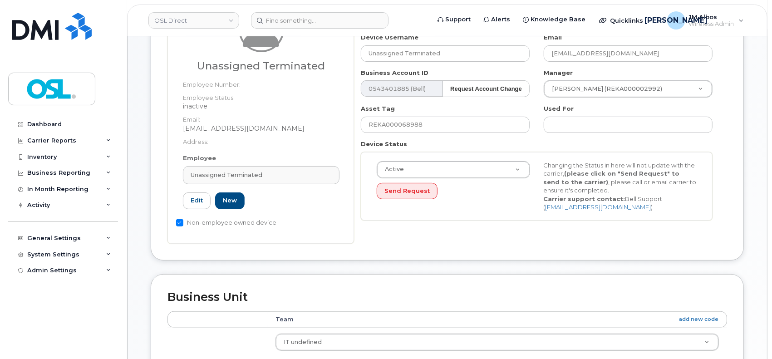
scroll to position [121, 0]
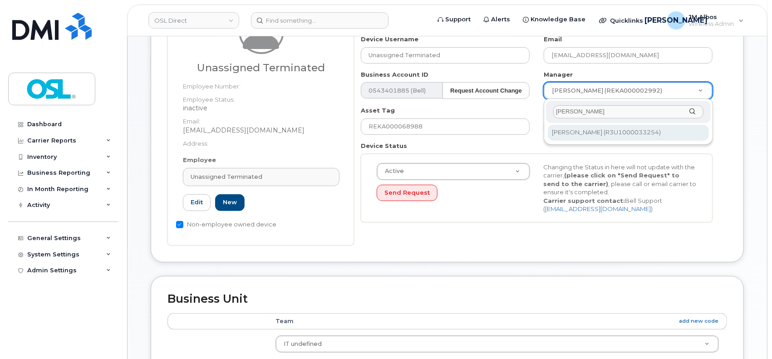
type input "[PERSON_NAME]"
type input "1527344"
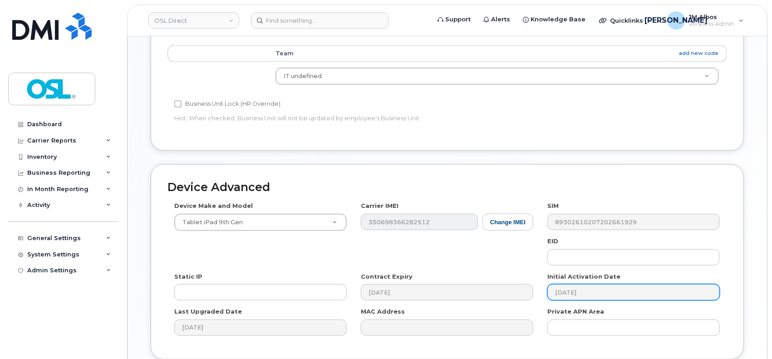
scroll to position [424, 0]
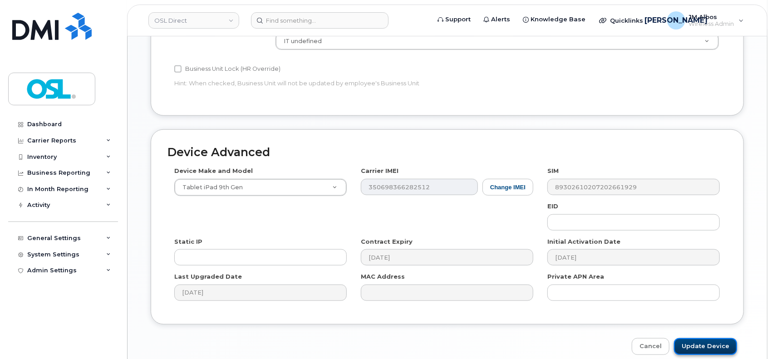
click at [689, 346] on input "Update Device" at bounding box center [705, 346] width 63 height 17
type input "Saving..."
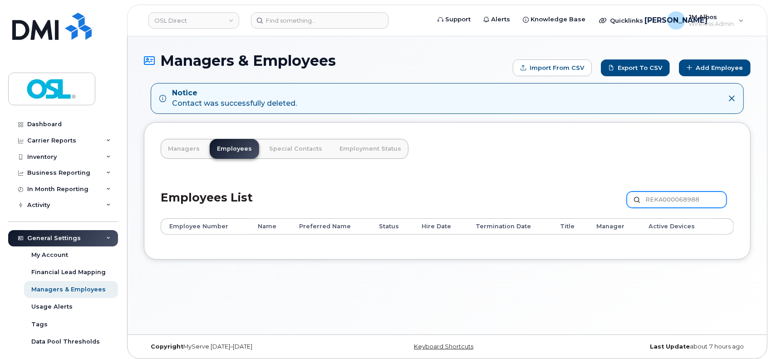
click at [668, 198] on input "REKA000068988" at bounding box center [677, 200] width 100 height 16
paste input "151346"
type input "REKA000151346"
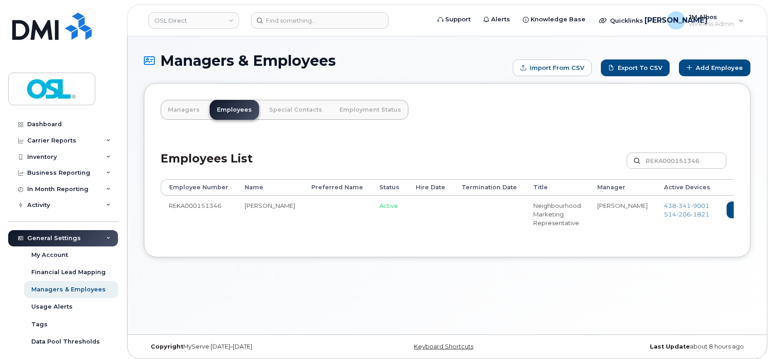
click at [772, 211] on icon at bounding box center [775, 209] width 5 height 5
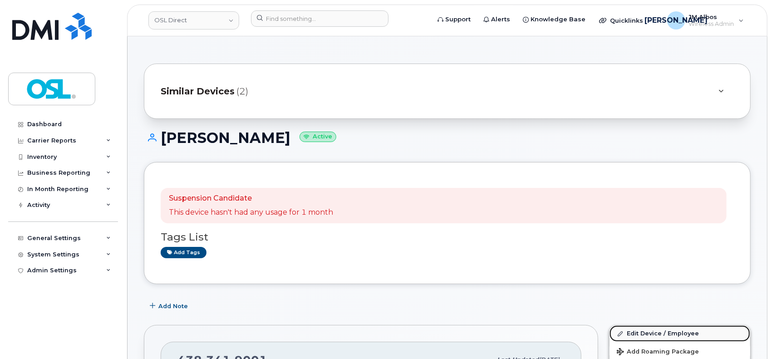
click at [630, 333] on link "Edit Device / Employee" at bounding box center [680, 333] width 141 height 16
click at [638, 331] on link "Edit Device / Employee" at bounding box center [680, 333] width 141 height 16
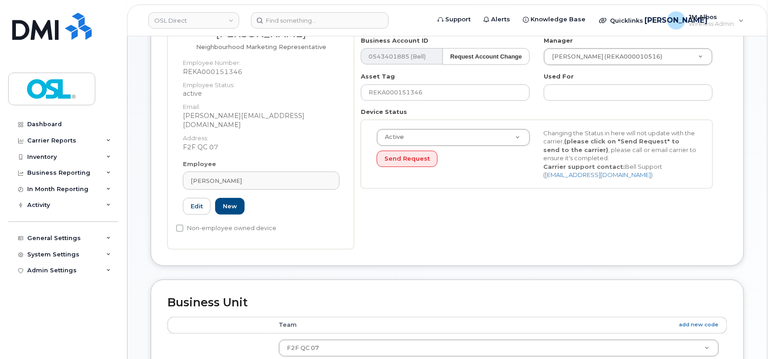
scroll to position [182, 0]
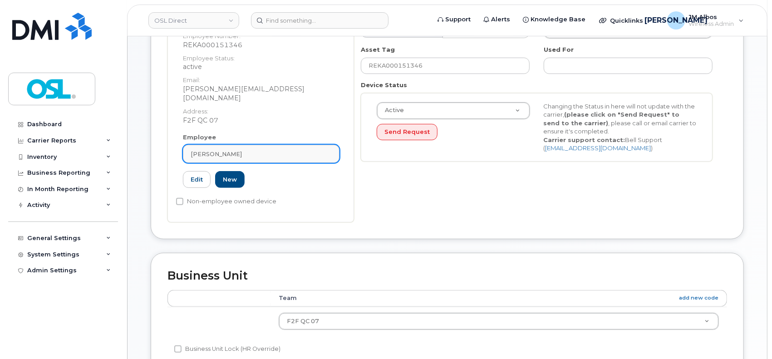
click at [242, 150] on span "[PERSON_NAME]" at bounding box center [216, 154] width 51 height 9
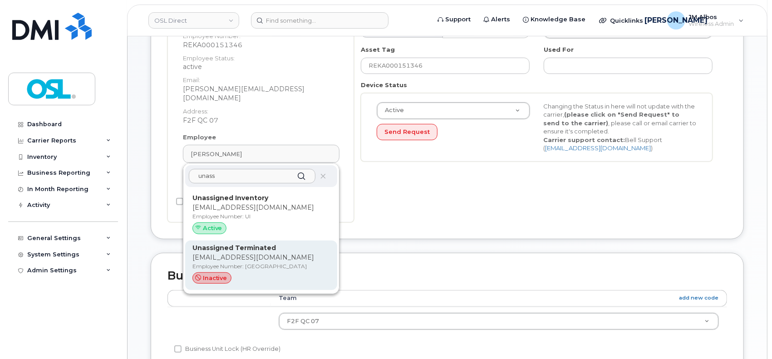
type input "unass"
click at [247, 253] on p "support_2@osldirect.com" at bounding box center [261, 258] width 138 height 10
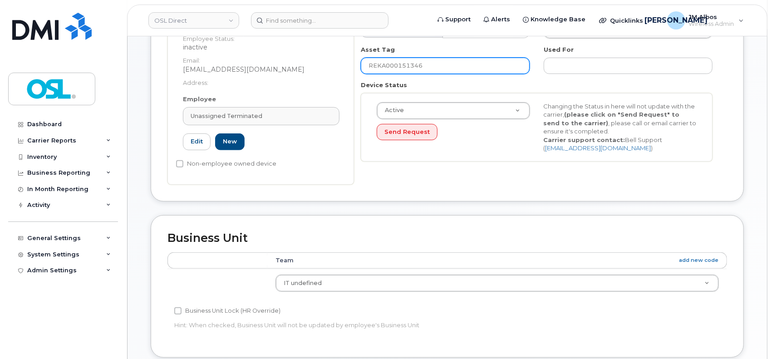
type input "UT"
type input "Unassigned Terminated"
type input "support_2@osldirect.com"
type input "4117510"
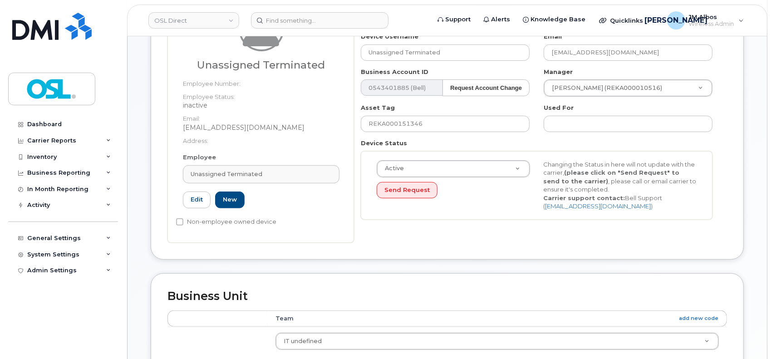
scroll to position [60, 0]
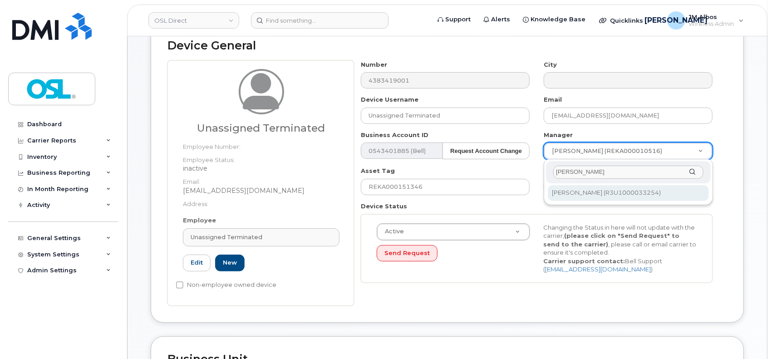
type input "patry"
type input "1527344"
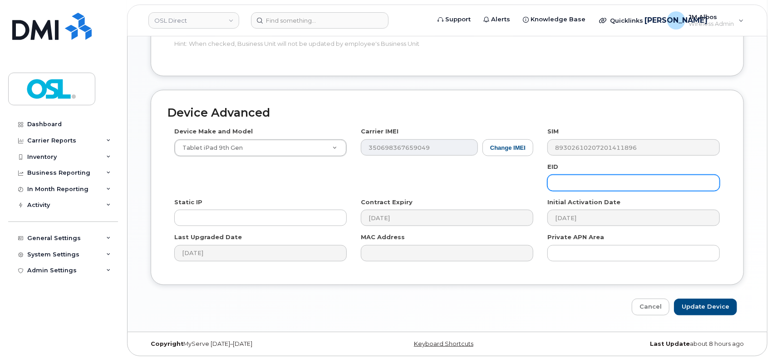
scroll to position [463, 0]
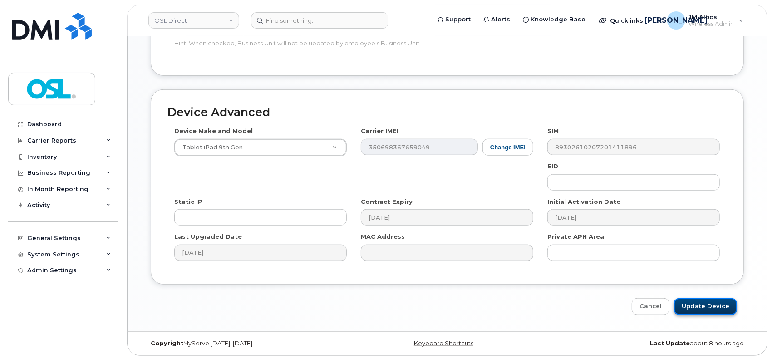
click at [700, 304] on input "Update Device" at bounding box center [705, 306] width 63 height 17
type input "Saving..."
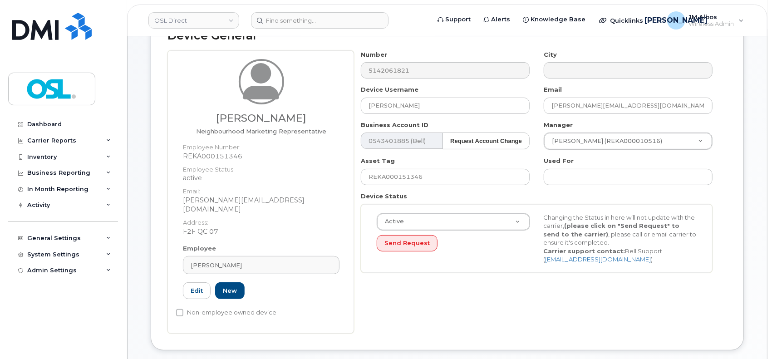
scroll to position [182, 0]
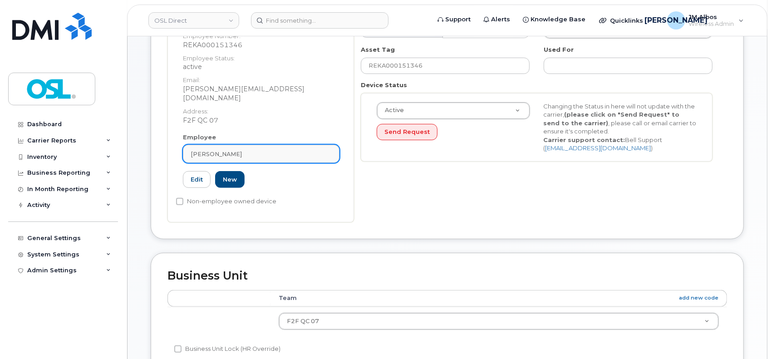
click at [242, 150] on span "Mohammed Adil Hammioui" at bounding box center [216, 154] width 51 height 9
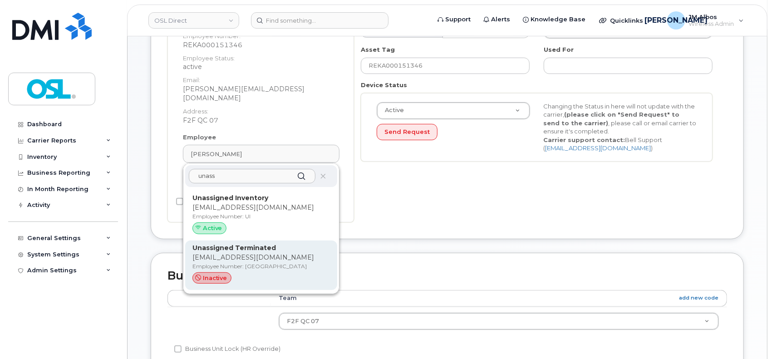
type input "unass"
click at [247, 253] on p "support_2@osldirect.com" at bounding box center [261, 258] width 138 height 10
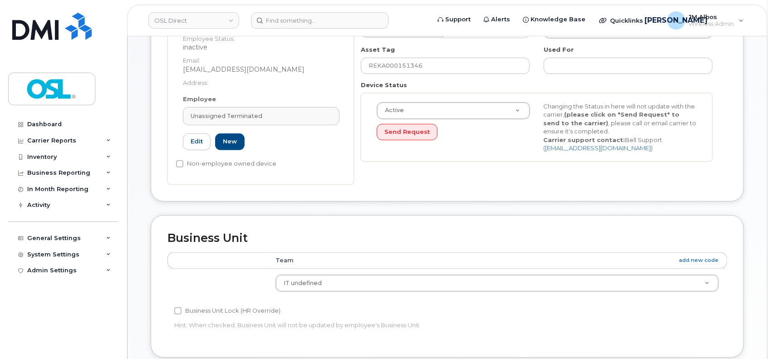
type input "UT"
type input "Unassigned Terminated"
type input "support_2@osldirect.com"
type input "4117510"
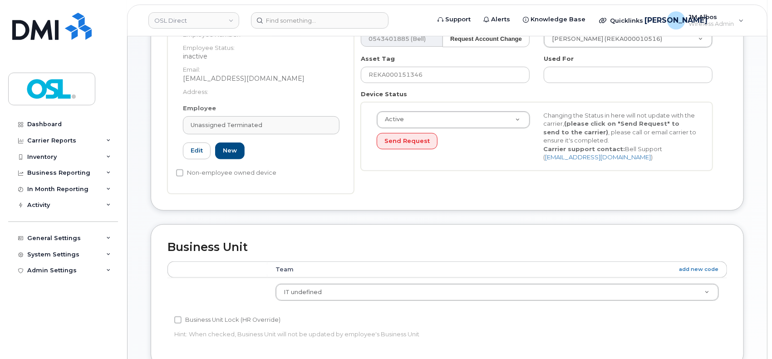
scroll to position [121, 0]
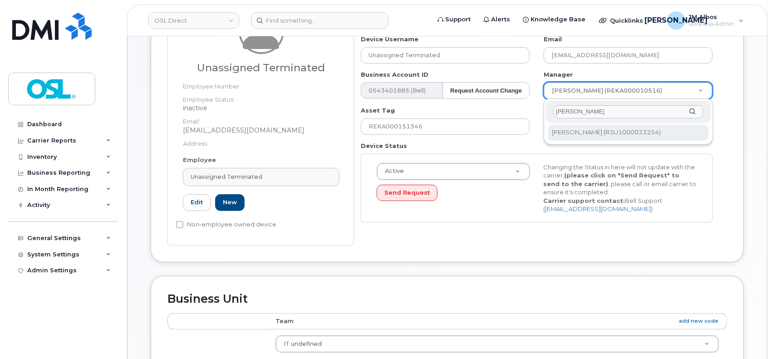
type input "patry"
type input "1527344"
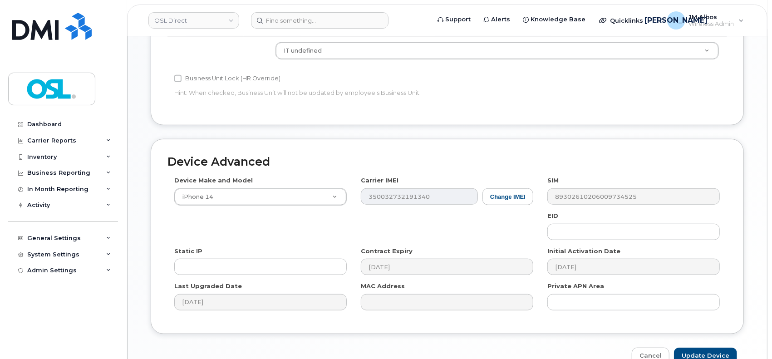
scroll to position [463, 0]
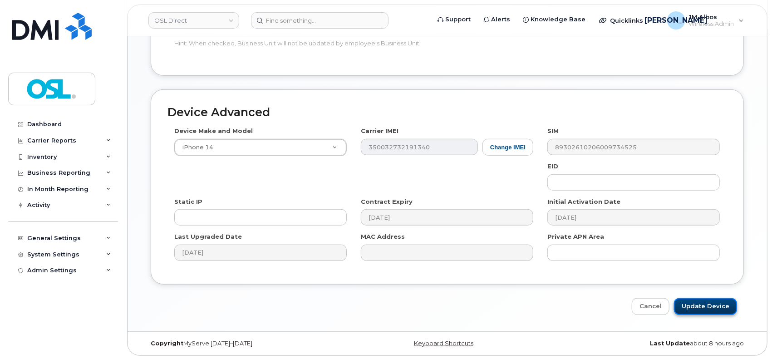
click at [707, 309] on input "Update Device" at bounding box center [705, 306] width 63 height 17
type input "Saving..."
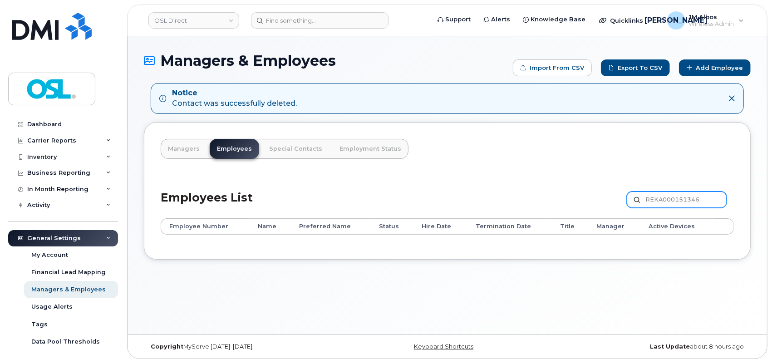
click at [664, 202] on input "REKA000151346" at bounding box center [677, 200] width 100 height 16
paste input "091"
type input "REKA000150916"
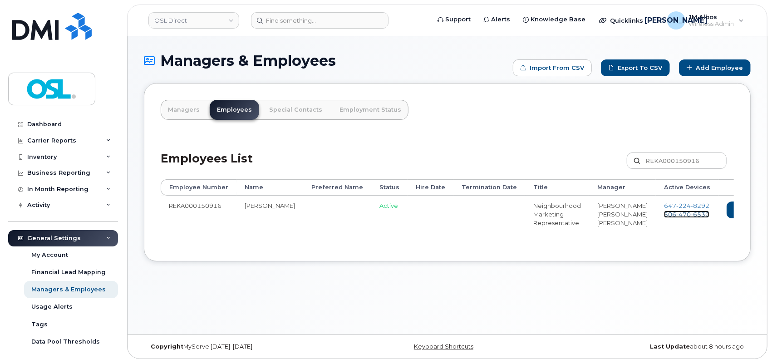
click at [676, 215] on span "470" at bounding box center [683, 214] width 15 height 7
click at [765, 209] on link "Delete" at bounding box center [787, 210] width 44 height 17
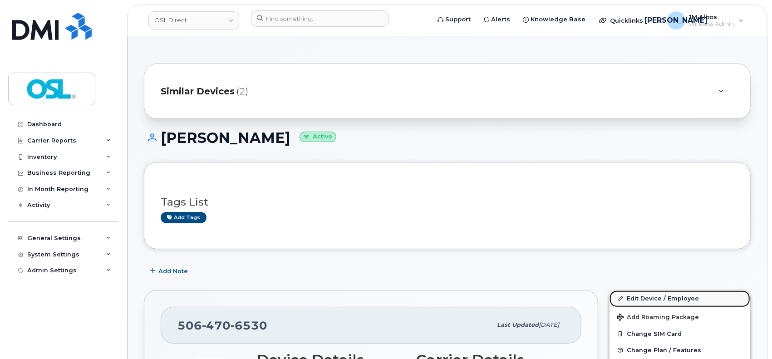
click at [672, 298] on link "Edit Device / Employee" at bounding box center [680, 299] width 141 height 16
click at [633, 296] on link "Edit Device / Employee" at bounding box center [680, 299] width 141 height 16
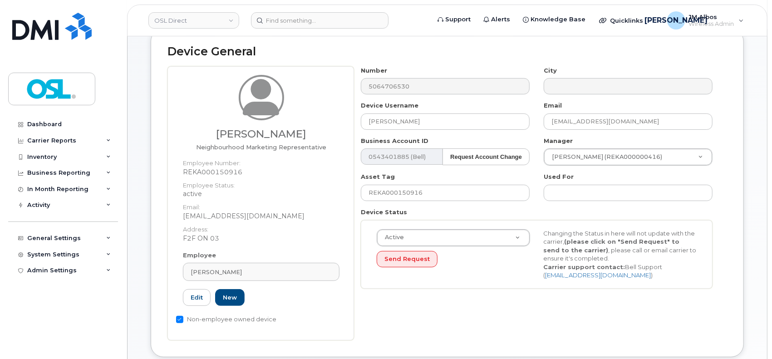
scroll to position [182, 0]
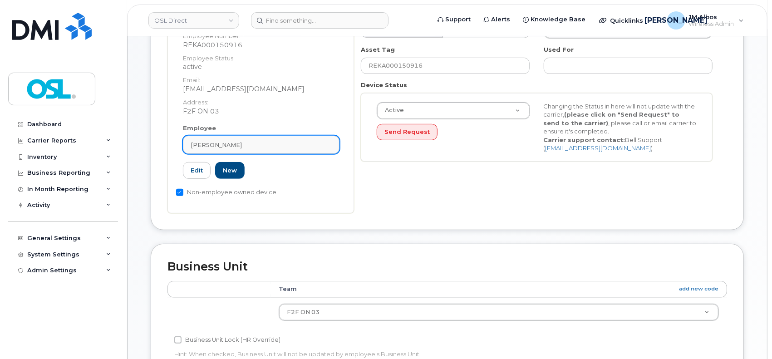
click at [262, 145] on div "[PERSON_NAME]" at bounding box center [261, 145] width 141 height 9
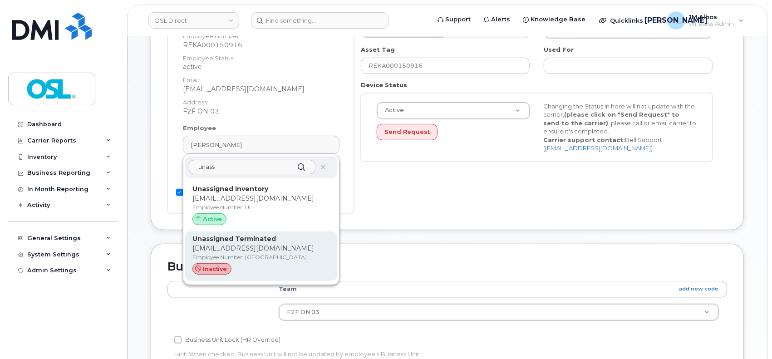
type input "unass"
click at [262, 252] on p "[EMAIL_ADDRESS][DOMAIN_NAME]" at bounding box center [261, 249] width 138 height 10
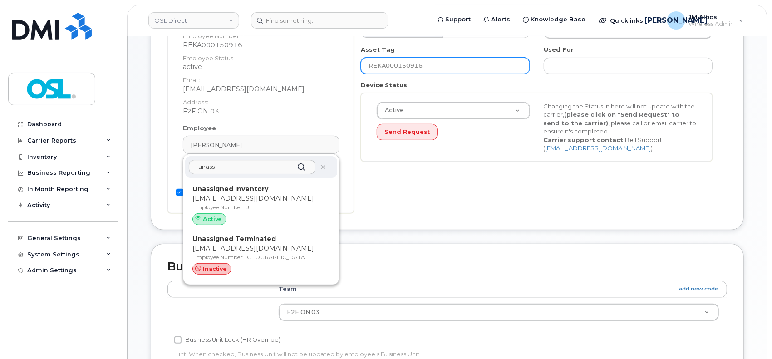
type input "UT"
type input "Unassigned Terminated"
type input "[EMAIL_ADDRESS][DOMAIN_NAME]"
type input "4117510"
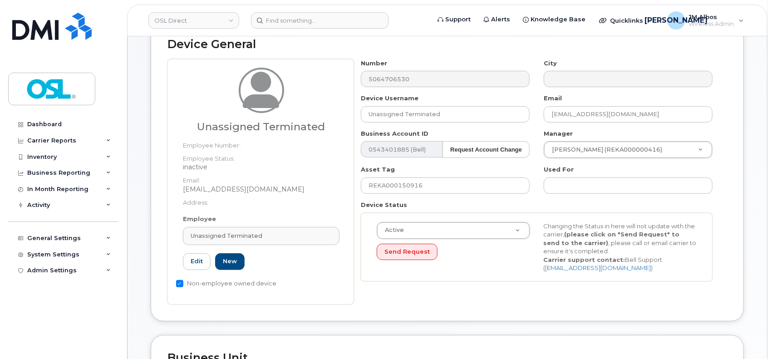
scroll to position [60, 0]
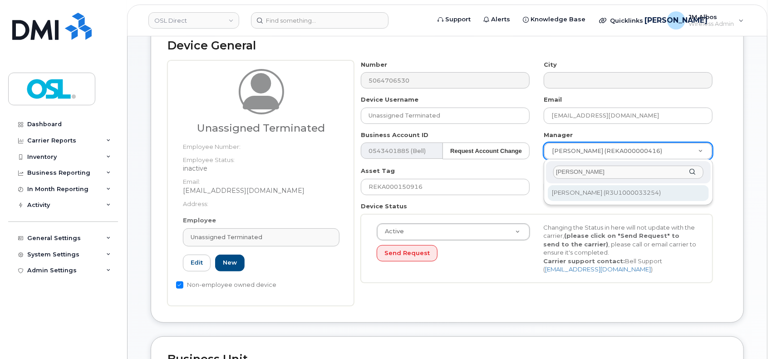
type input "[PERSON_NAME]"
type input "1527344"
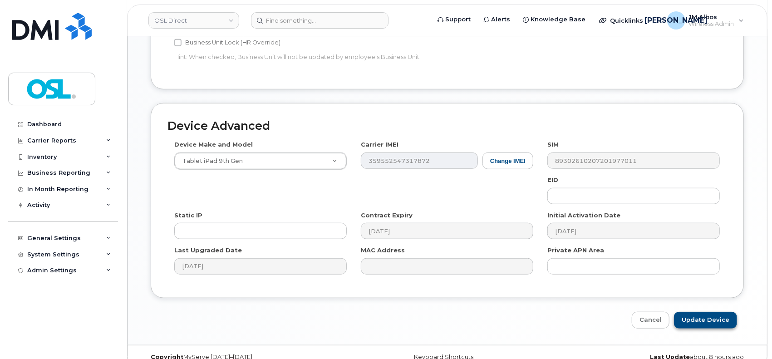
scroll to position [463, 0]
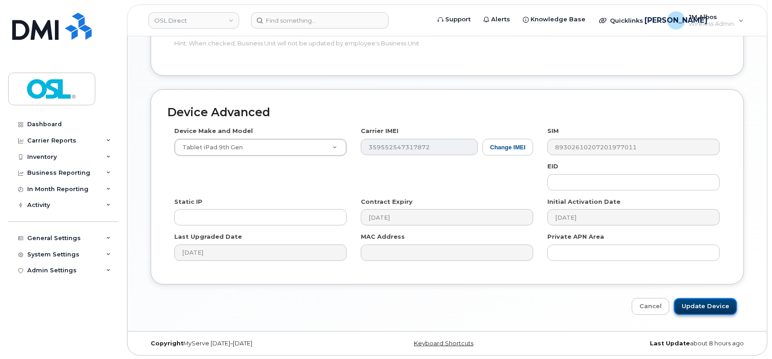
click at [702, 304] on input "Update Device" at bounding box center [705, 306] width 63 height 17
type input "Saving..."
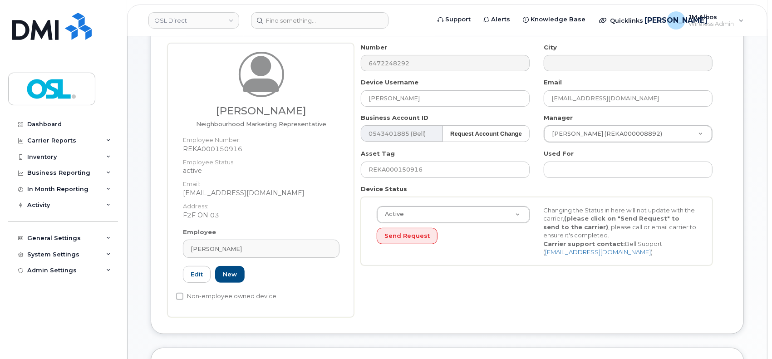
scroll to position [121, 0]
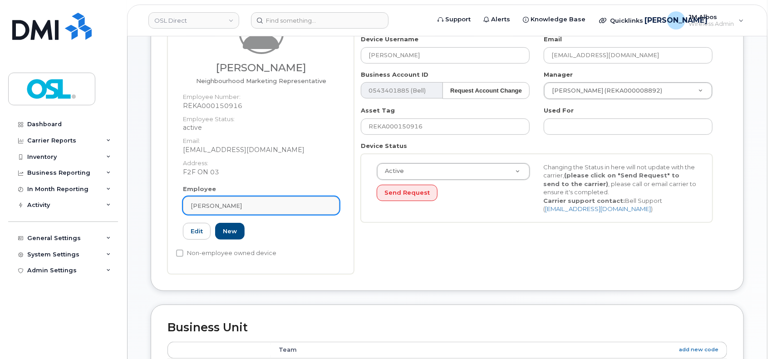
click at [251, 204] on div "Karan Sharma" at bounding box center [261, 206] width 141 height 9
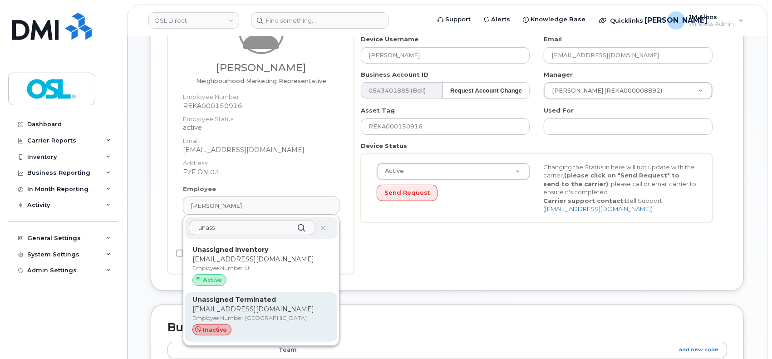
type input "unass"
click at [253, 313] on div "Unassigned Terminated support_2@osldirect.com Employee Number: UT inactive" at bounding box center [261, 317] width 138 height 44
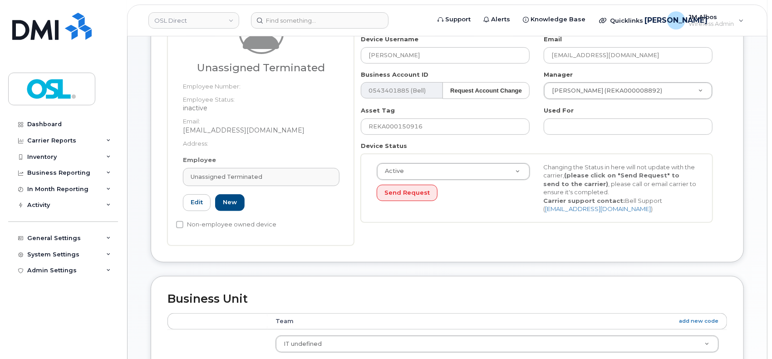
type input "UT"
type input "Unassigned Terminated"
type input "support_2@osldirect.com"
type input "4117510"
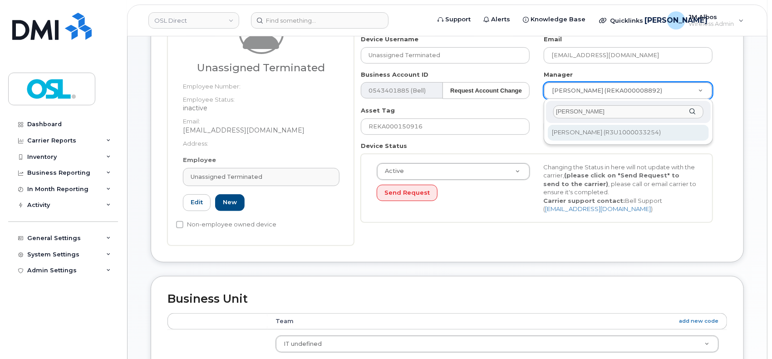
type input "[PERSON_NAME]"
type input "1527344"
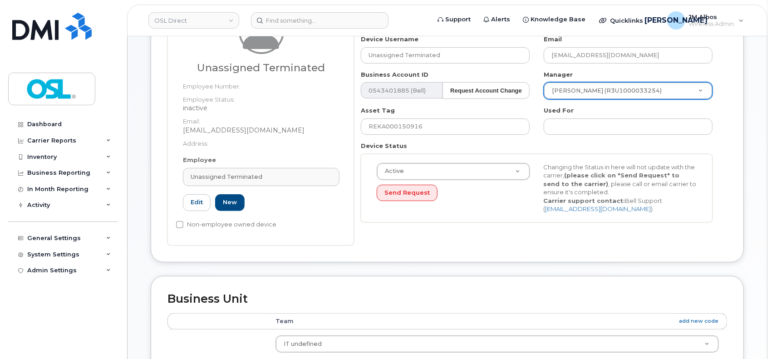
scroll to position [463, 0]
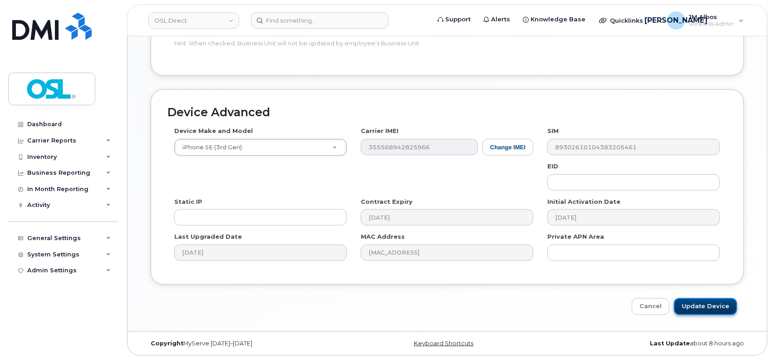
click at [707, 304] on input "Update Device" at bounding box center [705, 306] width 63 height 17
type input "Saving..."
